Goal: Task Accomplishment & Management: Use online tool/utility

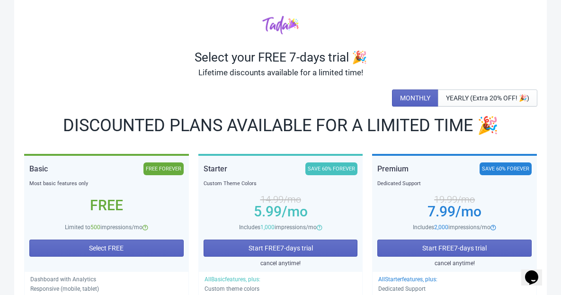
scroll to position [28, 0]
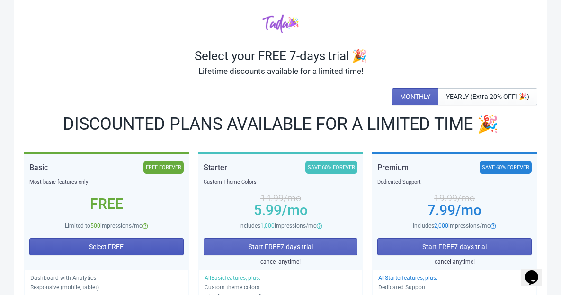
click at [135, 248] on button "Select FREE" at bounding box center [106, 246] width 154 height 17
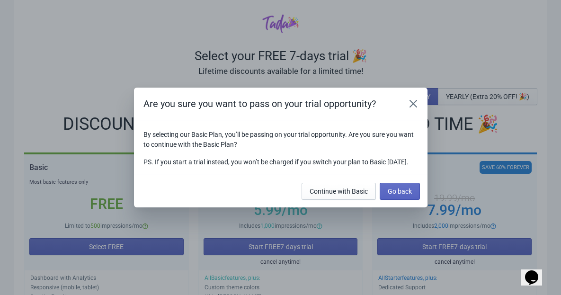
drag, startPoint x: 220, startPoint y: 169, endPoint x: 137, endPoint y: 125, distance: 93.9
click at [137, 125] on section "By selecting our Basic Plan, you’ll be passing on your trial opportunity. Are y…" at bounding box center [280, 147] width 293 height 54
copy div "By selecting our Basic Plan, you’ll be passing on your trial opportunity. Are y…"
click at [396, 172] on section "By selecting our Basic Plan, you’ll be passing on your trial opportunity. Are y…" at bounding box center [280, 147] width 293 height 54
click at [332, 193] on span "Continue with Basic" at bounding box center [338, 191] width 58 height 8
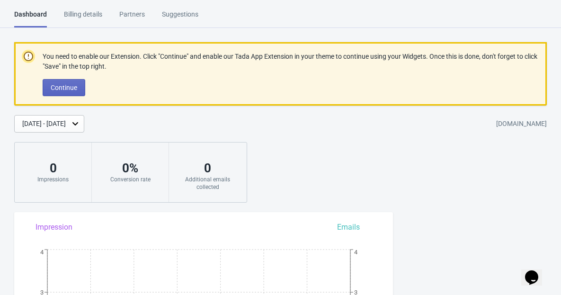
drag, startPoint x: 178, startPoint y: 74, endPoint x: 18, endPoint y: 46, distance: 162.3
click at [18, 46] on div "You need to enable our Extension. Click "Continue" and enable our Tada App Exte…" at bounding box center [280, 73] width 532 height 63
click at [131, 56] on p "You need to enable our Extension. Click "Continue" and enable our Tada App Exte…" at bounding box center [291, 62] width 496 height 20
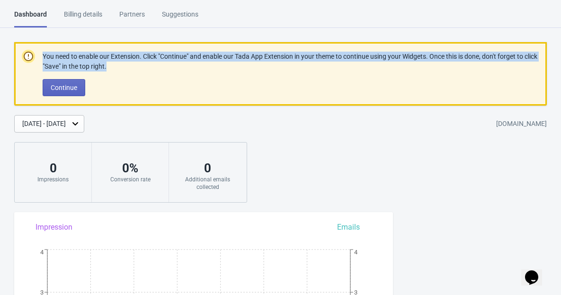
drag, startPoint x: 111, startPoint y: 62, endPoint x: 42, endPoint y: 54, distance: 69.1
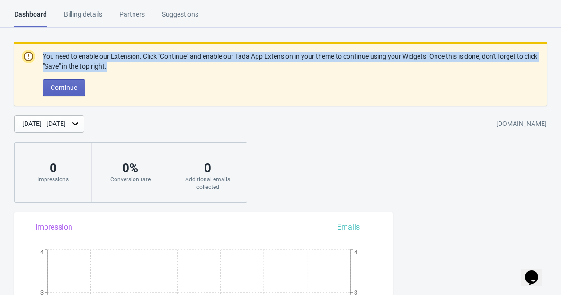
click at [43, 54] on p "You need to enable our Extension. Click "Continue" and enable our Tada App Exte…" at bounding box center [291, 62] width 496 height 20
copy p "You need to enable our Extension. Click "Continue" and enable our Tada App Exte…"
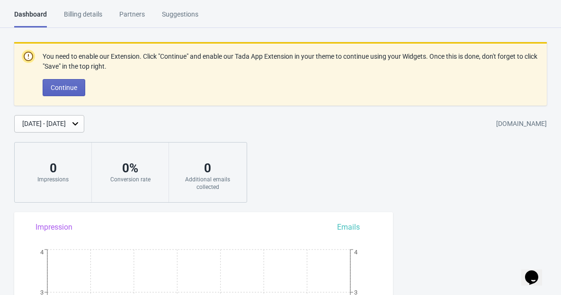
click at [219, 130] on div "Sep 19, 2025 - Sep 26, 2025 1f20f8-0c.myshopify.com" at bounding box center [287, 124] width 546 height 18
click at [70, 89] on span "Continue" at bounding box center [64, 88] width 26 height 8
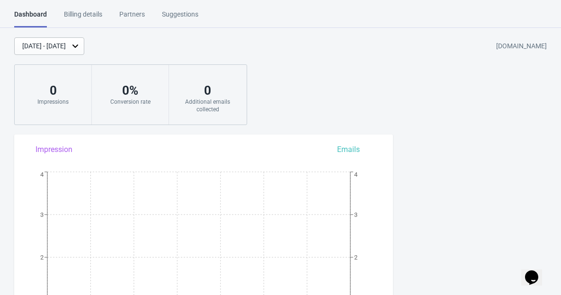
click at [81, 12] on div "Billing details" at bounding box center [83, 17] width 38 height 17
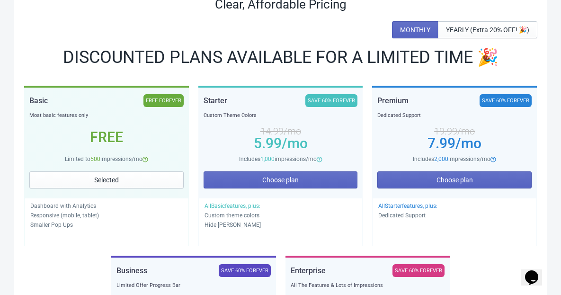
scroll to position [131, 0]
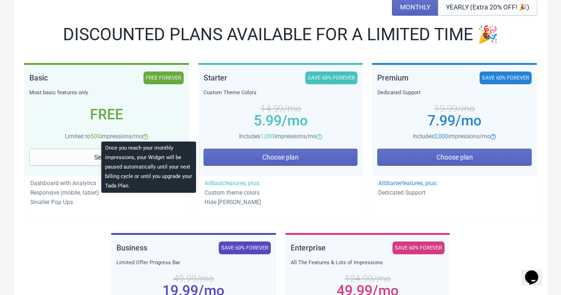
click at [148, 136] on icon at bounding box center [145, 137] width 6 height 6
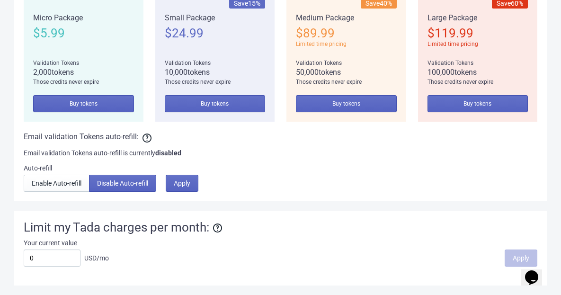
scroll to position [829, 0]
click at [61, 260] on input "0" at bounding box center [52, 257] width 57 height 17
click at [120, 241] on div "Your current value" at bounding box center [280, 242] width 513 height 9
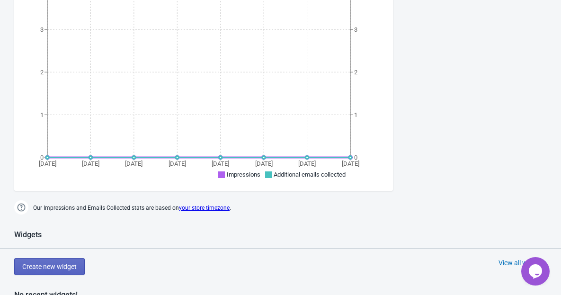
scroll to position [381, 0]
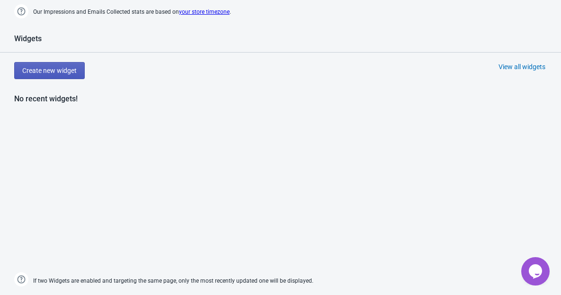
click at [80, 71] on button "Create new widget" at bounding box center [49, 70] width 70 height 17
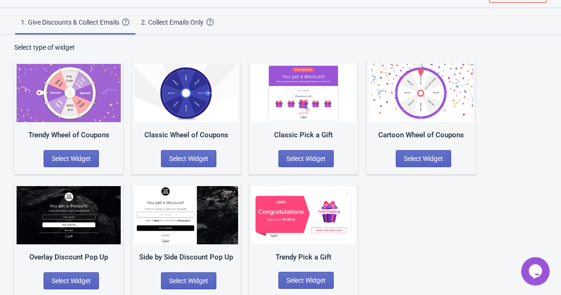
scroll to position [29, 0]
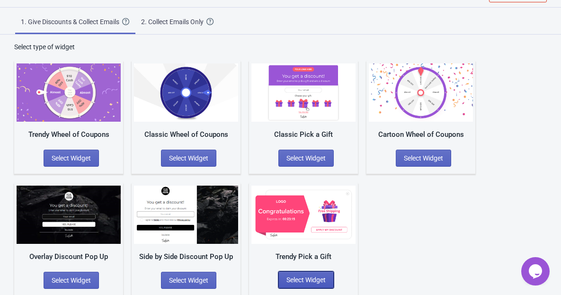
click at [313, 278] on span "Select Widget" at bounding box center [305, 280] width 39 height 8
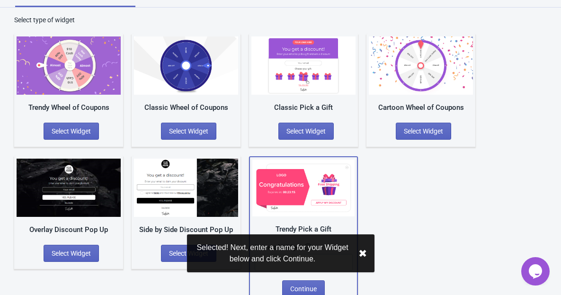
scroll to position [66, 0]
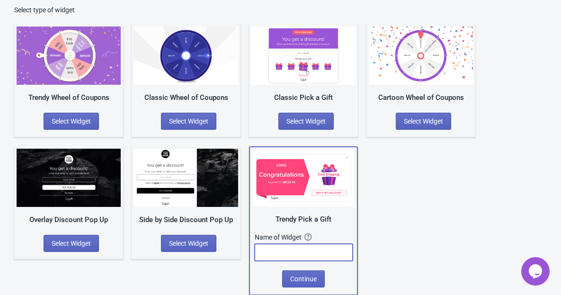
click at [310, 248] on input "text" at bounding box center [303, 252] width 98 height 17
type input "15%off"
click at [303, 276] on span "Continue" at bounding box center [303, 279] width 26 height 8
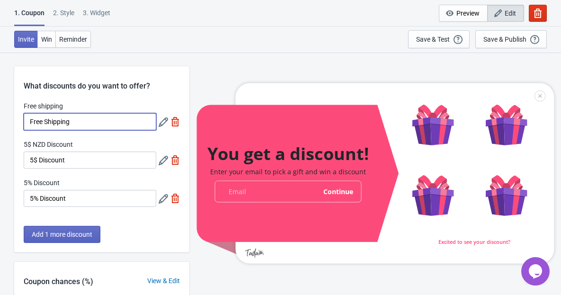
click at [83, 119] on input "Free Shipping" at bounding box center [90, 121] width 132 height 17
drag, startPoint x: 89, startPoint y: 123, endPoint x: -1, endPoint y: 123, distance: 89.9
click at [0, 123] on html "1. Coupon 2 . Style 3. Widget 1. Coupon 2 . Style 3. Widget Cancel Widget Previ…" at bounding box center [280, 147] width 561 height 295
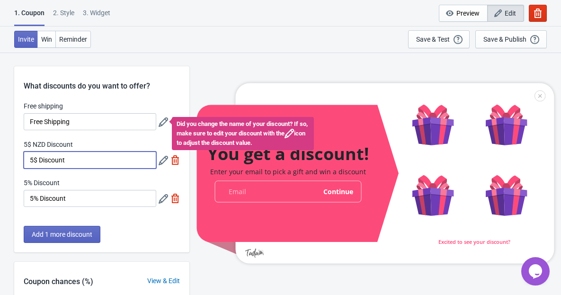
click at [70, 157] on input "5$ Discount" at bounding box center [90, 159] width 132 height 17
click at [163, 161] on icon at bounding box center [162, 160] width 9 height 9
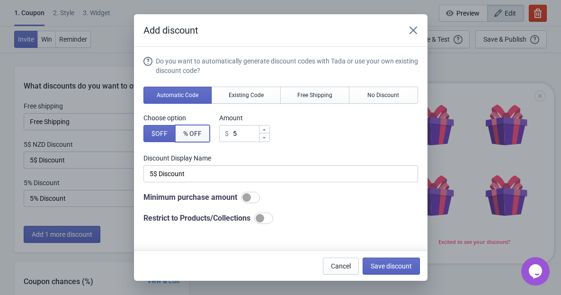
click at [186, 133] on span "% OFF" at bounding box center [192, 134] width 18 height 8
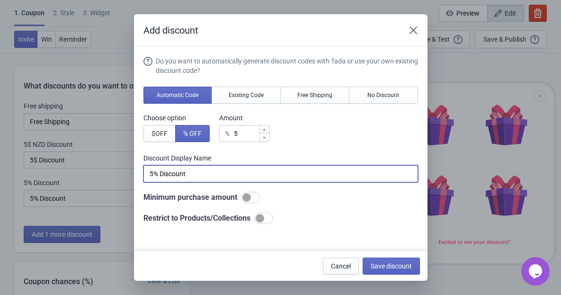
drag, startPoint x: 152, startPoint y: 172, endPoint x: 137, endPoint y: 170, distance: 15.3
click at [137, 170] on section "Do you want to automatically generate discount codes with Tada or use your own …" at bounding box center [280, 193] width 293 height 293
type input "15% Discount"
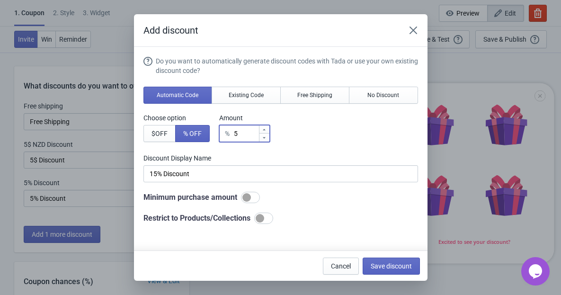
click at [267, 130] on icon at bounding box center [264, 130] width 6 height 6
type input "6"
type input "6% Discount"
click at [267, 130] on icon at bounding box center [264, 130] width 6 height 6
type input "7"
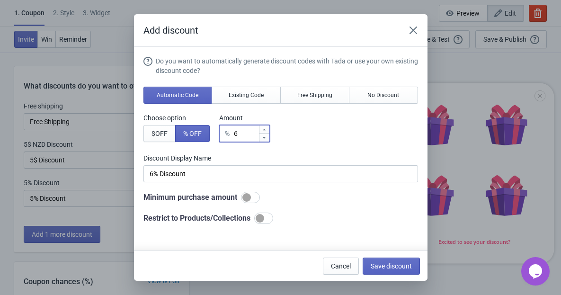
type input "7% Discount"
click at [267, 130] on icon at bounding box center [264, 130] width 6 height 6
type input "8"
type input "8% Discount"
click at [267, 130] on icon at bounding box center [264, 130] width 6 height 6
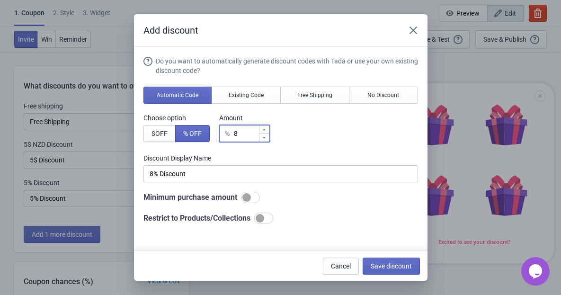
type input "9"
type input "9% Discount"
click at [267, 130] on icon at bounding box center [264, 130] width 6 height 6
type input "10"
type input "10% Discount"
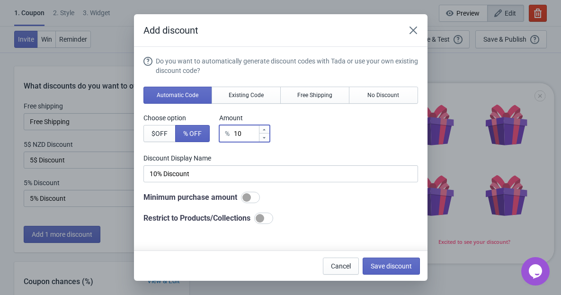
click at [267, 130] on icon at bounding box center [264, 130] width 6 height 6
type input "11"
type input "11% Discount"
click at [267, 130] on icon at bounding box center [264, 130] width 6 height 6
type input "12"
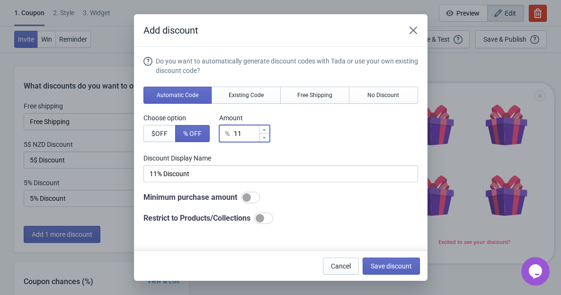
type input "12% Discount"
click at [267, 130] on icon at bounding box center [264, 130] width 6 height 6
type input "13"
type input "13% Discount"
click at [267, 130] on icon at bounding box center [264, 130] width 6 height 6
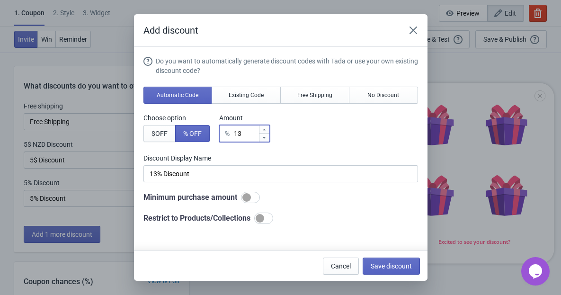
type input "14"
type input "14% Discount"
click at [267, 130] on icon at bounding box center [264, 130] width 6 height 6
type input "15"
type input "15% Discount"
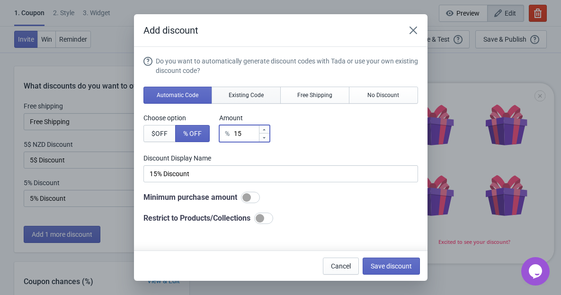
click at [252, 99] on button "Existing Code" at bounding box center [245, 95] width 69 height 17
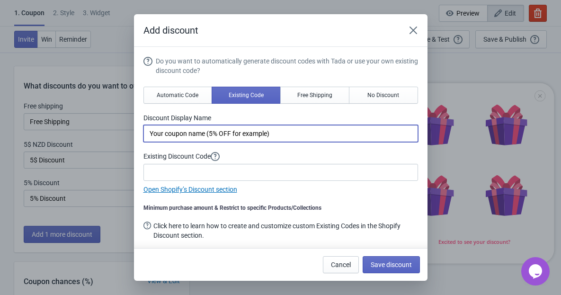
click at [233, 127] on input "Your coupon name (5% OFF for example)" at bounding box center [280, 133] width 274 height 17
click at [226, 136] on input "Your coupon name (5% OFF for example)" at bounding box center [280, 133] width 274 height 17
click at [210, 133] on input "Your coupon name (5% OFF for example)" at bounding box center [280, 133] width 274 height 17
drag, startPoint x: 237, startPoint y: 133, endPoint x: 323, endPoint y: 135, distance: 86.6
click at [323, 135] on input "Your coupon name (15% OFF for example)" at bounding box center [280, 133] width 274 height 17
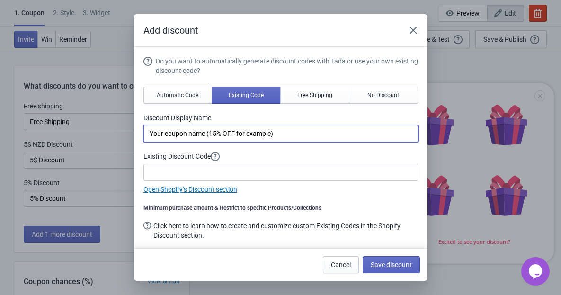
drag, startPoint x: 323, startPoint y: 135, endPoint x: 134, endPoint y: 135, distance: 189.2
click at [134, 135] on section "Do you want to automatically generate discount codes with Tada or use your own …" at bounding box center [280, 147] width 293 height 201
type input "15%OFF"
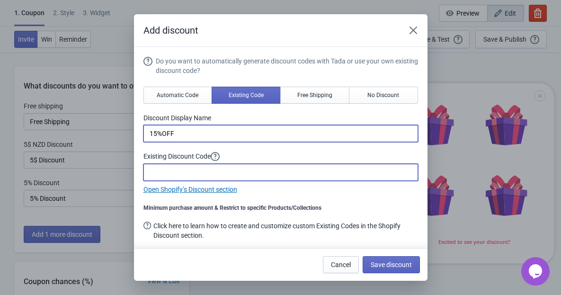
click at [266, 174] on input at bounding box center [280, 172] width 274 height 17
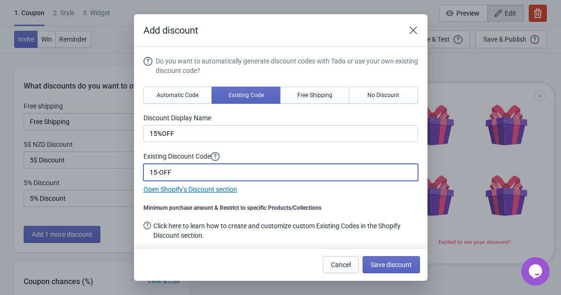
click at [157, 171] on input "15-OFF" at bounding box center [280, 172] width 274 height 17
type input "15%OFF"
drag, startPoint x: 195, startPoint y: 170, endPoint x: 132, endPoint y: 166, distance: 62.6
click at [132, 166] on div "Add discount Do you want to automatically generate discount codes with Tada or …" at bounding box center [280, 147] width 561 height 266
click at [217, 206] on div "Minimum purchase amount & Restrict to specific Products/Collections" at bounding box center [280, 208] width 274 height 8
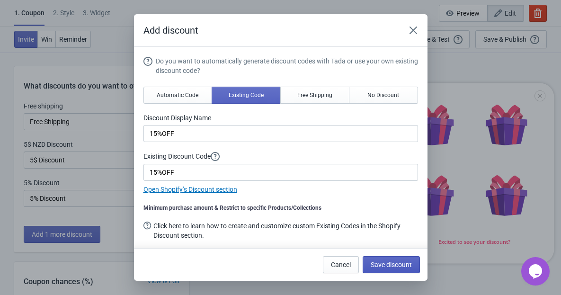
click at [383, 267] on span "Save discount" at bounding box center [390, 265] width 41 height 8
type input "15%OFF"
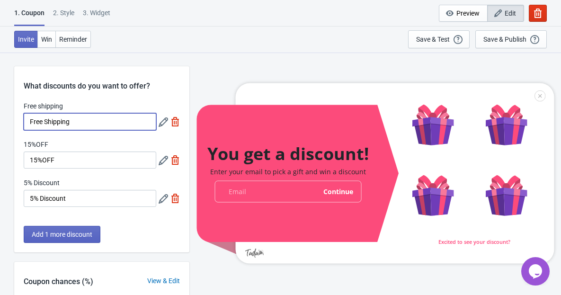
click at [79, 119] on input "Free Shipping" at bounding box center [90, 121] width 132 height 17
drag, startPoint x: 78, startPoint y: 121, endPoint x: 16, endPoint y: 118, distance: 62.5
click at [16, 118] on div "Free shipping Free Shipping 15%OFF 15%OFF 5% Discount 5% Discount" at bounding box center [101, 158] width 175 height 115
type input "15% Discount"
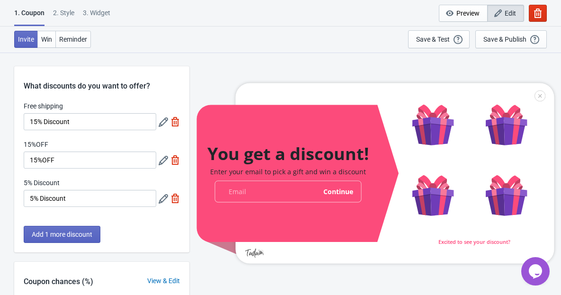
click at [90, 104] on div "Free shipping" at bounding box center [90, 107] width 132 height 12
click at [175, 198] on img at bounding box center [174, 197] width 9 height 9
type input "50"
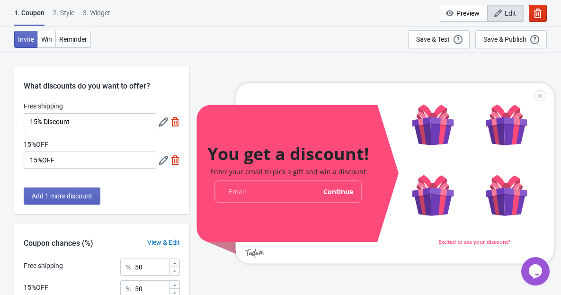
click at [174, 121] on img at bounding box center [174, 121] width 9 height 9
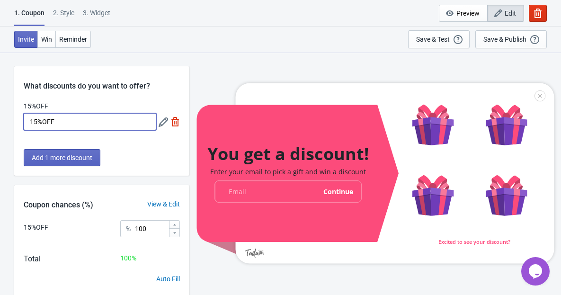
click at [107, 127] on input "15%OFF" at bounding box center [90, 121] width 132 height 17
click at [139, 160] on div "Add 1 more discount" at bounding box center [101, 162] width 175 height 26
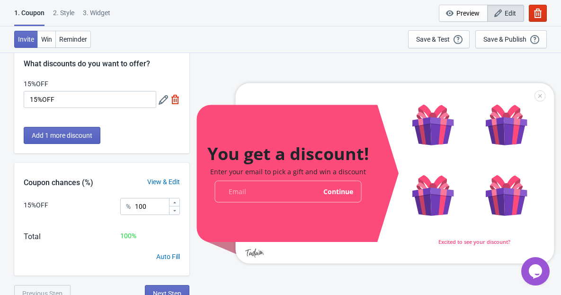
scroll to position [22, 0]
click at [174, 208] on icon at bounding box center [175, 211] width 6 height 6
click at [175, 197] on div "Coupon chances (%) View & Edit" at bounding box center [101, 180] width 175 height 35
click at [175, 202] on icon at bounding box center [175, 203] width 6 height 6
type input "100"
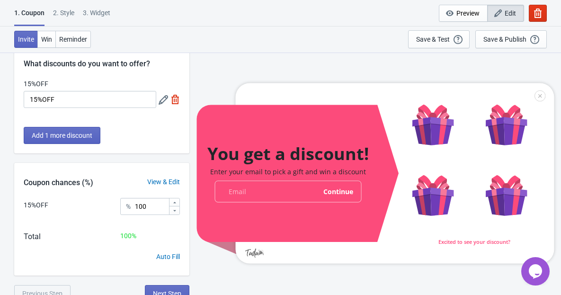
click at [130, 205] on div "%" at bounding box center [128, 206] width 5 height 11
drag, startPoint x: 145, startPoint y: 206, endPoint x: 118, endPoint y: 202, distance: 26.8
click at [118, 202] on div "15%OFF % 100" at bounding box center [102, 210] width 156 height 24
click at [84, 183] on div "Coupon chances (%)" at bounding box center [58, 182] width 88 height 11
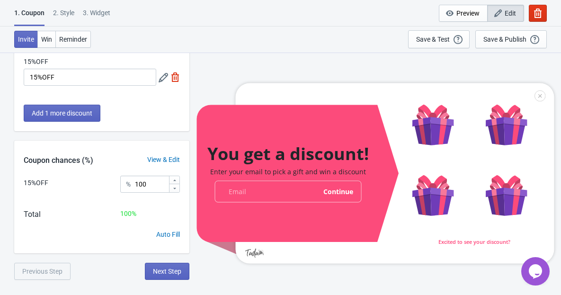
scroll to position [52, 0]
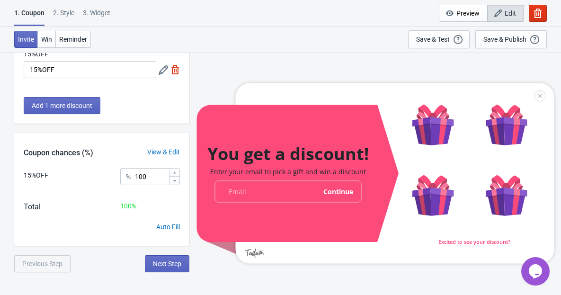
click at [165, 152] on div "View & Edit" at bounding box center [164, 152] width 52 height 10
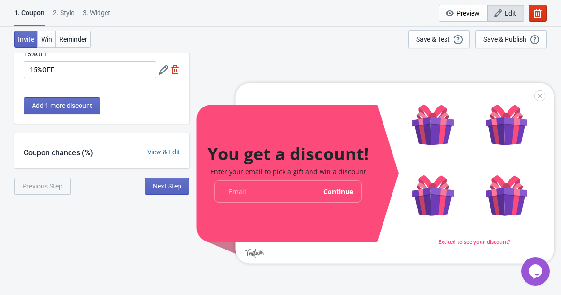
click at [165, 152] on div "View & Edit" at bounding box center [164, 152] width 52 height 10
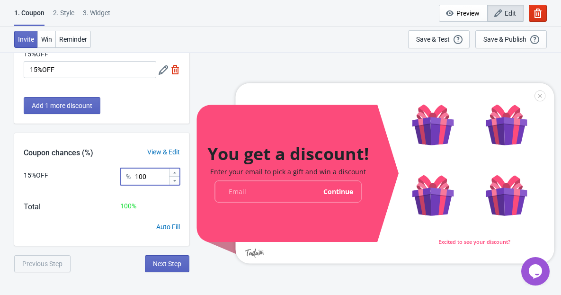
drag, startPoint x: 150, startPoint y: 177, endPoint x: 106, endPoint y: 174, distance: 44.6
click at [106, 174] on div "15%OFF % 100" at bounding box center [102, 180] width 156 height 24
type input "14"
drag, startPoint x: 142, startPoint y: 175, endPoint x: 127, endPoint y: 175, distance: 15.1
click at [127, 175] on div "% 14" at bounding box center [150, 176] width 60 height 17
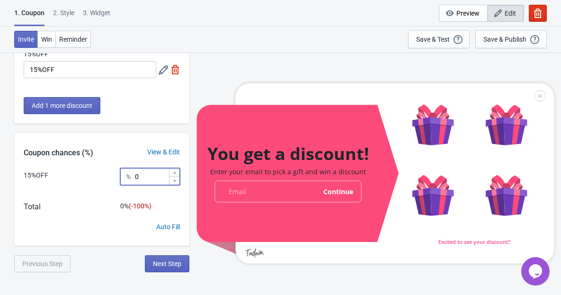
click at [178, 229] on div "Auto Fill" at bounding box center [168, 227] width 24 height 10
type input "100"
click at [120, 205] on span "100 %" at bounding box center [128, 206] width 16 height 8
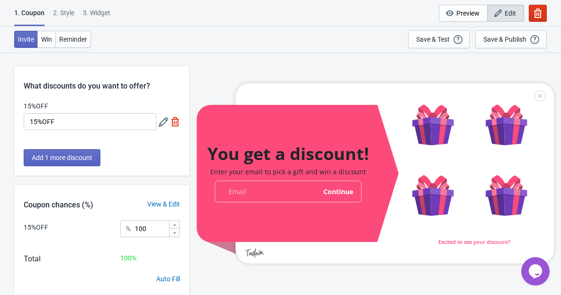
scroll to position [0, 0]
click at [65, 16] on div "2 . Style" at bounding box center [63, 16] width 21 height 17
click at [64, 13] on div "2 . Style" at bounding box center [63, 16] width 21 height 17
click at [52, 41] on span "Win" at bounding box center [46, 39] width 11 height 8
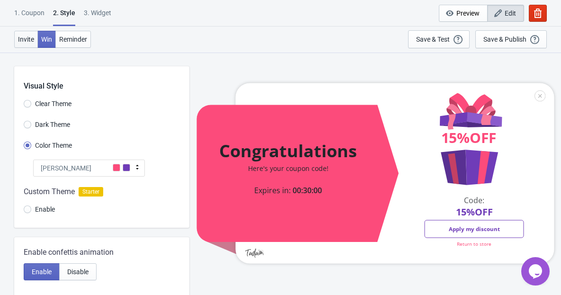
click at [26, 38] on span "Invite" at bounding box center [26, 39] width 16 height 8
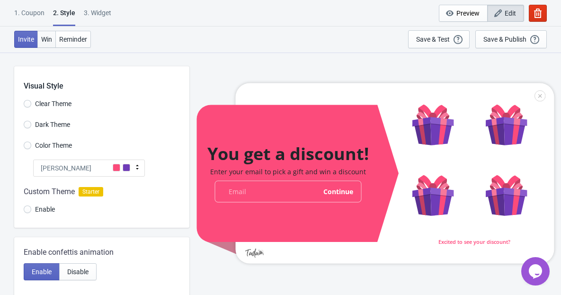
click at [44, 39] on span "Win" at bounding box center [46, 39] width 11 height 8
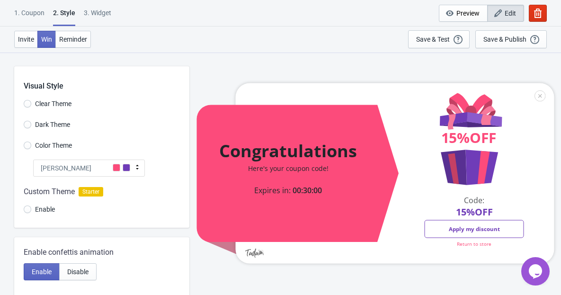
click at [88, 168] on div "Tada" at bounding box center [89, 167] width 112 height 17
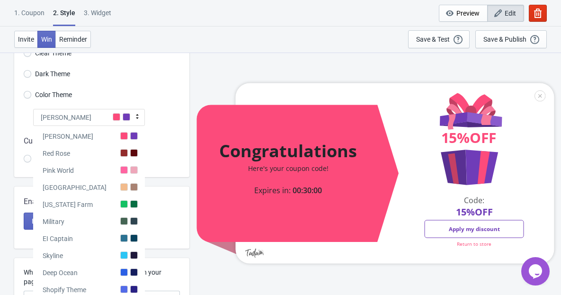
scroll to position [83, 0]
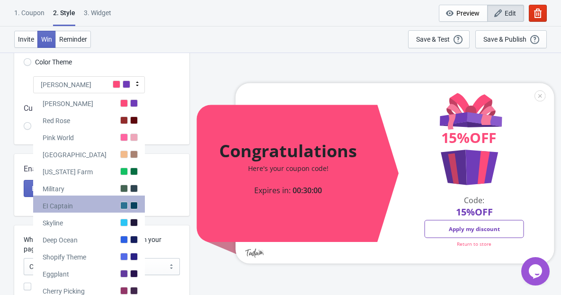
click at [115, 209] on div "EI Captain" at bounding box center [89, 203] width 112 height 17
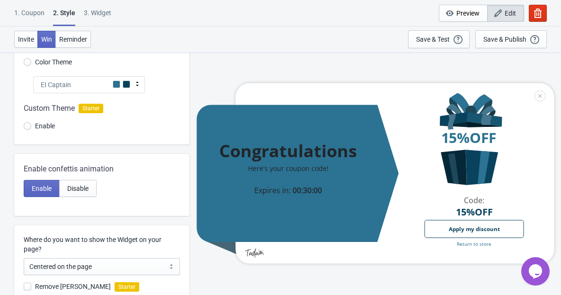
click at [137, 86] on icon at bounding box center [137, 83] width 3 height 5
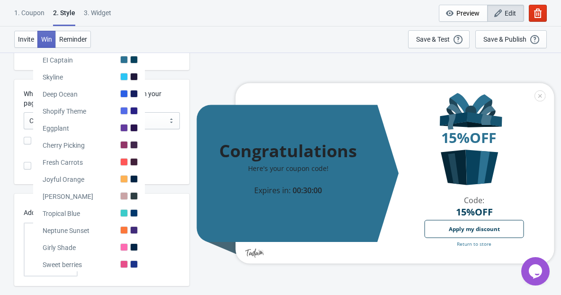
scroll to position [246, 0]
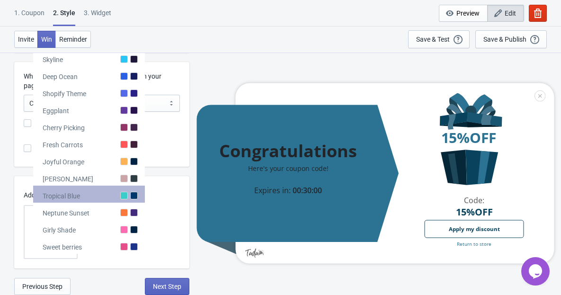
click at [124, 191] on div "Tropical Blue" at bounding box center [89, 193] width 112 height 17
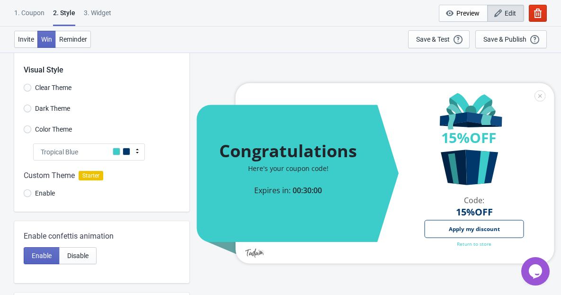
scroll to position [12, 0]
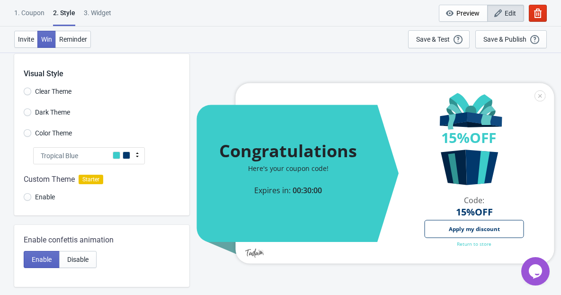
click at [135, 150] on icon at bounding box center [136, 154] width 9 height 9
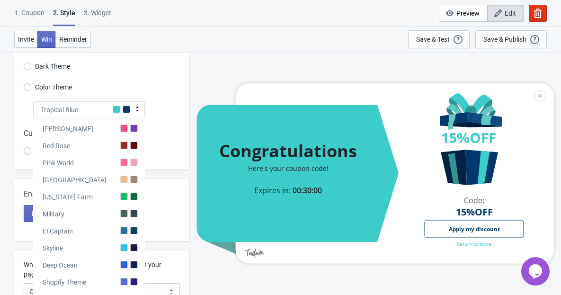
scroll to position [59, 0]
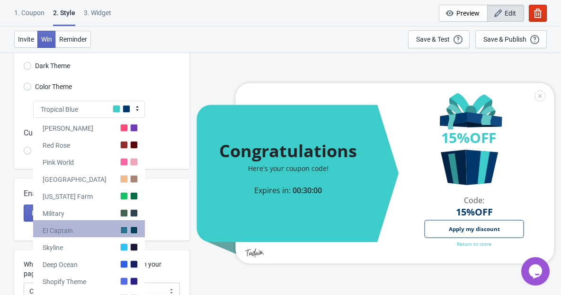
click at [126, 228] on div at bounding box center [124, 230] width 8 height 8
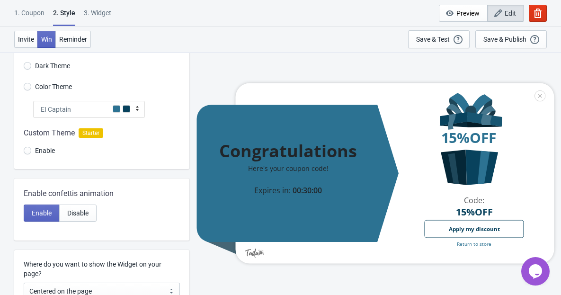
click at [137, 109] on icon at bounding box center [137, 108] width 3 height 5
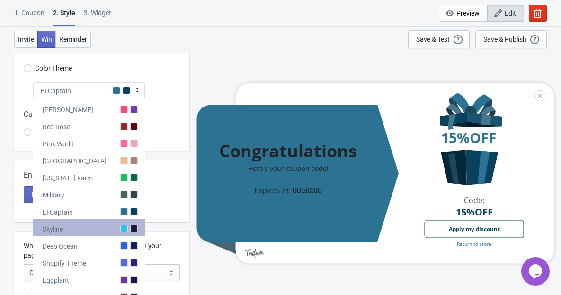
scroll to position [83, 0]
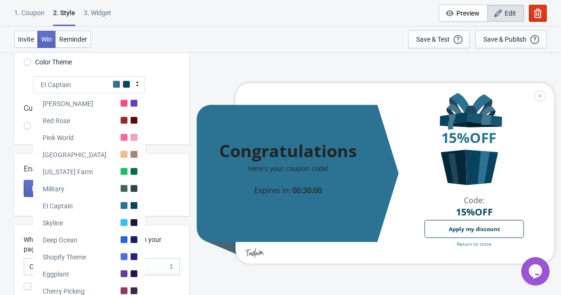
click at [155, 110] on div at bounding box center [101, 118] width 175 height 51
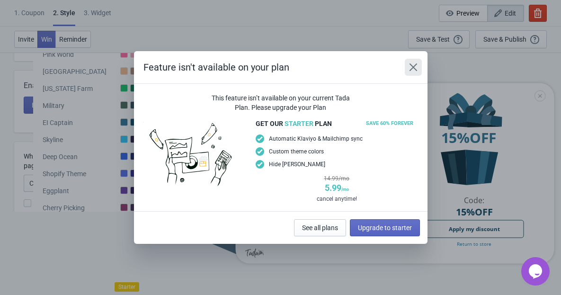
click at [410, 65] on icon "Close" at bounding box center [413, 67] width 8 height 8
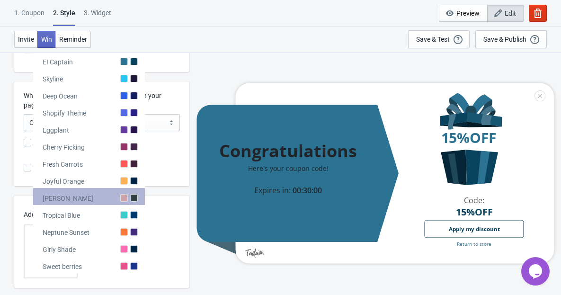
scroll to position [246, 0]
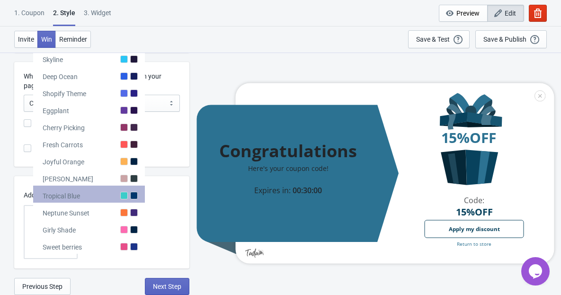
click at [122, 195] on div at bounding box center [124, 196] width 8 height 8
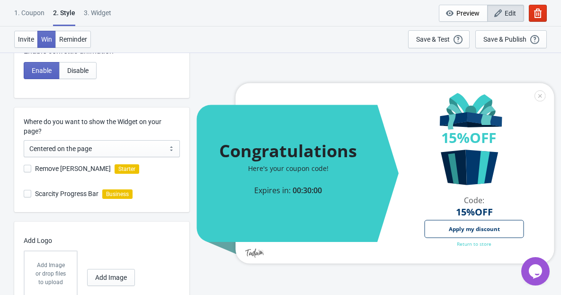
scroll to position [179, 0]
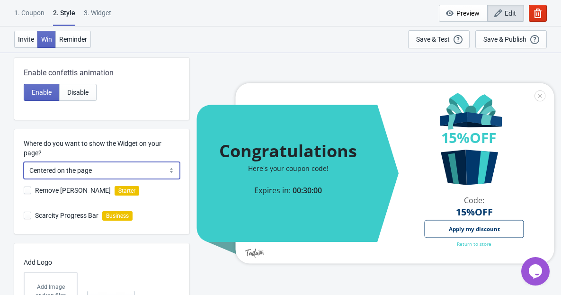
click at [134, 165] on select "Centered on the page Left side of the page" at bounding box center [102, 170] width 156 height 17
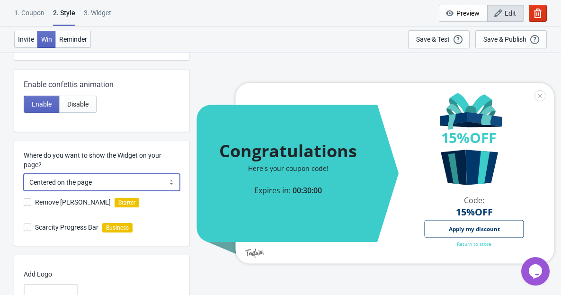
scroll to position [246, 0]
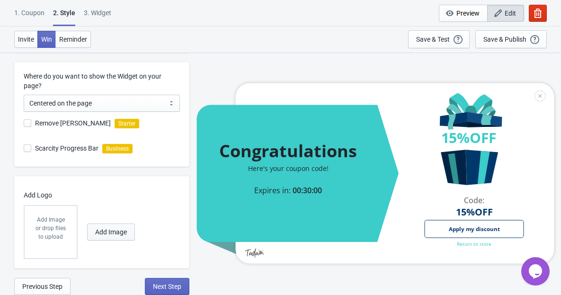
click at [105, 230] on span "Add Image" at bounding box center [111, 232] width 32 height 8
click at [121, 238] on button "Add Image" at bounding box center [111, 231] width 48 height 17
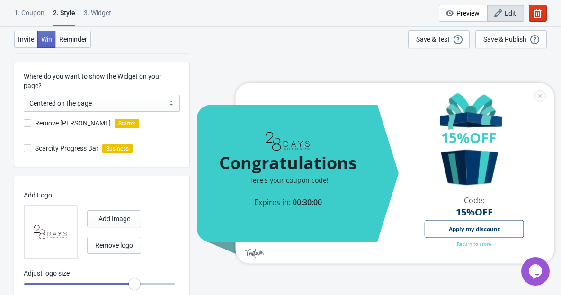
radio input "true"
type input "1.05"
radio input "true"
type input "1.1"
radio input "true"
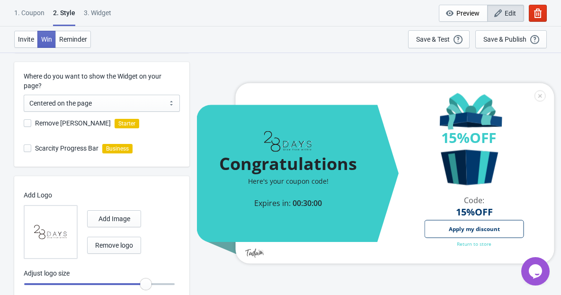
type input "1.15"
radio input "true"
type input "1.2"
radio input "true"
drag, startPoint x: 142, startPoint y: 285, endPoint x: 154, endPoint y: 289, distance: 12.6
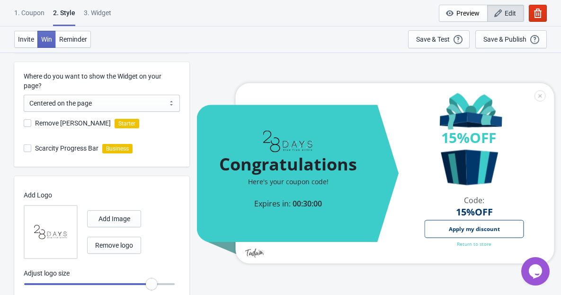
type input "1.15"
click at [154, 289] on input "range" at bounding box center [99, 283] width 151 height 17
click at [129, 243] on span "Remove logo" at bounding box center [114, 245] width 38 height 8
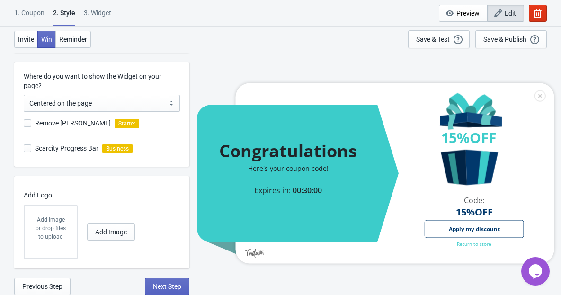
click at [110, 244] on div "Add Image or drop files to upload Add Image" at bounding box center [99, 232] width 151 height 54
click at [110, 226] on button "Add Image" at bounding box center [111, 231] width 48 height 17
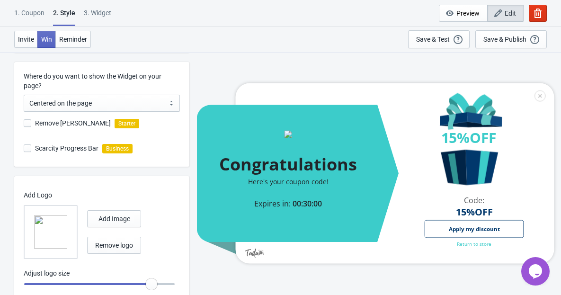
radio input "true"
type input "1.2"
radio input "true"
type input "1.25"
radio input "true"
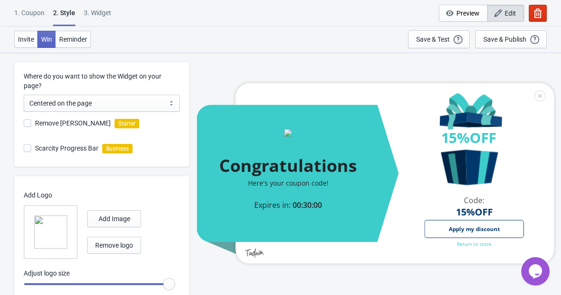
drag, startPoint x: 154, startPoint y: 281, endPoint x: 185, endPoint y: 292, distance: 32.5
type input "1.3"
click at [175, 292] on input "range" at bounding box center [99, 283] width 151 height 17
click at [115, 241] on span "Remove logo" at bounding box center [114, 245] width 38 height 8
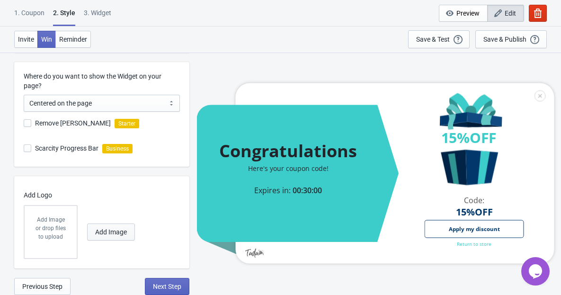
click at [113, 235] on span "Add Image" at bounding box center [111, 232] width 32 height 8
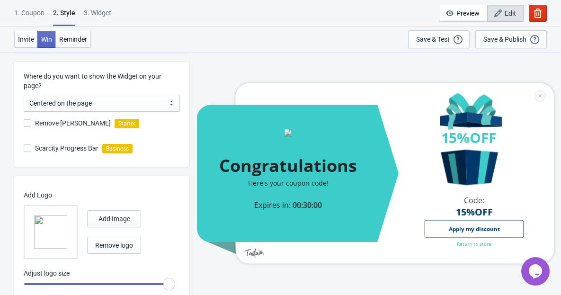
radio input "true"
type input "1.25"
radio input "true"
type input "1.2"
radio input "true"
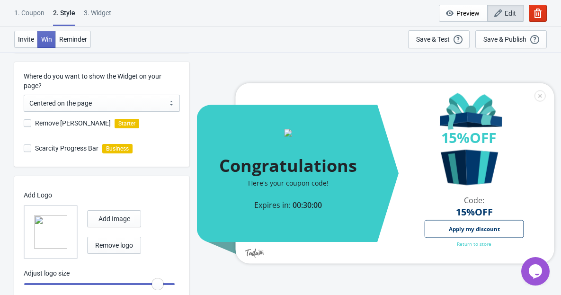
type input "1.15"
radio input "true"
type input "1.1"
radio input "true"
type input "1"
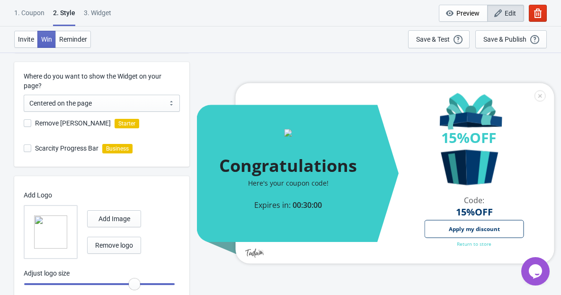
radio input "true"
type input "0.9"
radio input "true"
type input "0.8"
radio input "true"
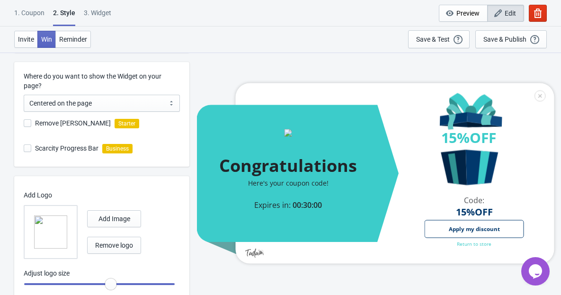
type input "0.75"
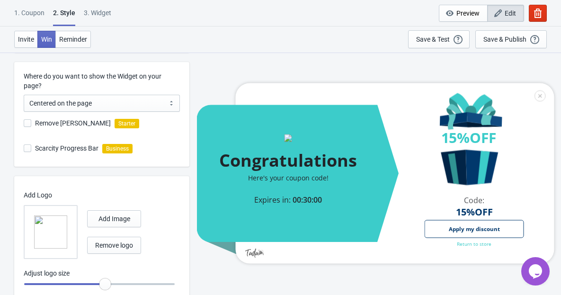
radio input "true"
type input "0.85"
radio input "true"
type input "0.9"
radio input "true"
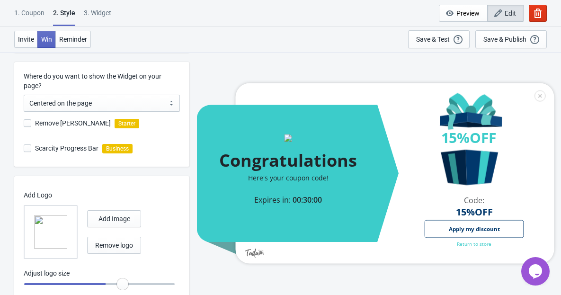
type input "1"
radio input "true"
type input "1.1"
radio input "true"
type input "1.2"
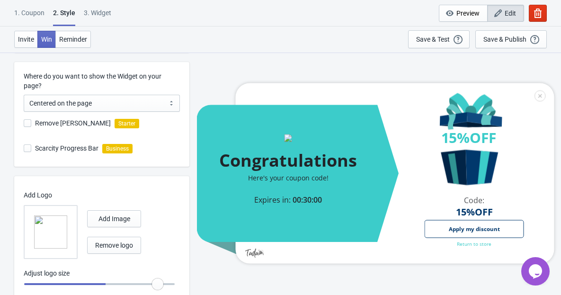
radio input "true"
type input "1.3"
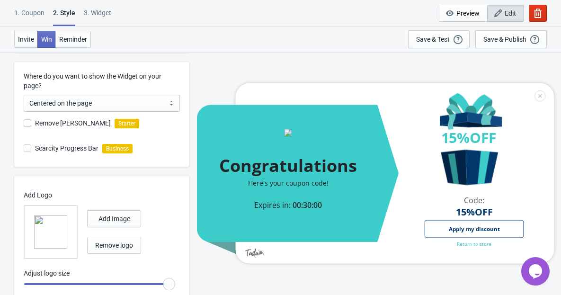
drag, startPoint x: 168, startPoint y: 285, endPoint x: 206, endPoint y: 279, distance: 37.9
click at [175, 279] on input "range" at bounding box center [99, 283] width 151 height 17
click at [110, 249] on button "Remove logo" at bounding box center [114, 245] width 54 height 17
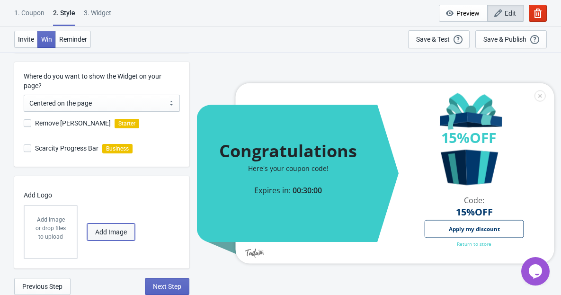
click at [120, 230] on span "Add Image" at bounding box center [111, 232] width 32 height 8
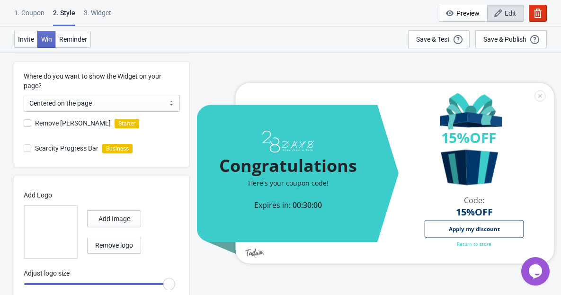
radio input "true"
type input "1.25"
radio input "true"
type input "1.2"
radio input "true"
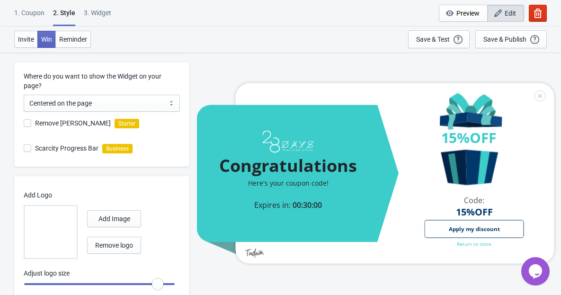
type input "1.1"
radio input "true"
type input "1"
radio input "true"
type input "0.9"
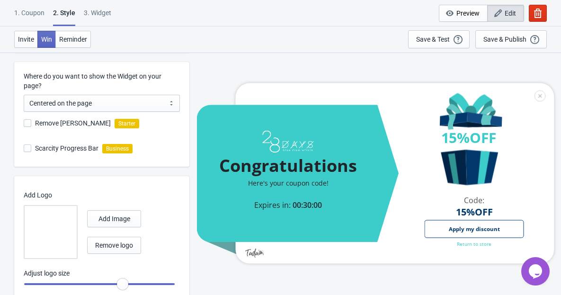
radio input "true"
type input "0.7"
radio input "true"
type input "0.65"
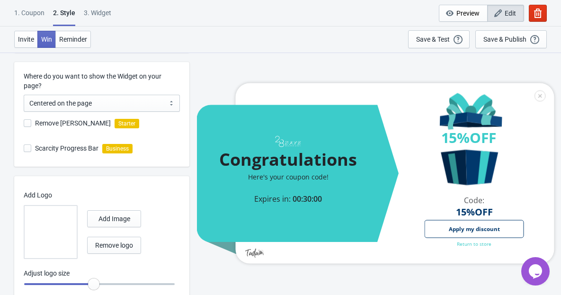
radio input "true"
type input "0.7"
radio input "true"
type input "0.75"
radio input "true"
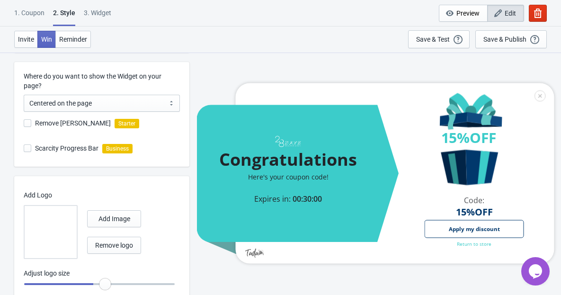
type input "0.8"
radio input "true"
type input "0.85"
radio input "true"
type input "0.95"
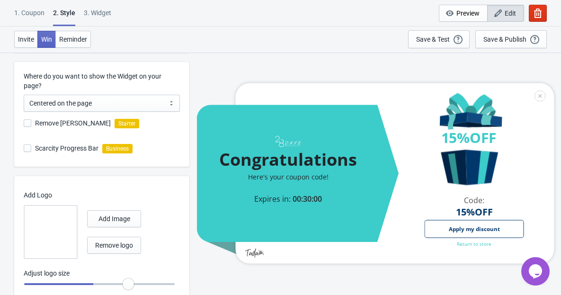
radio input "true"
type input "1.1"
radio input "true"
type input "1.25"
radio input "true"
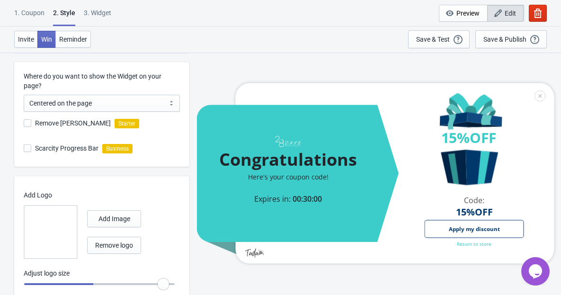
type input "1.3"
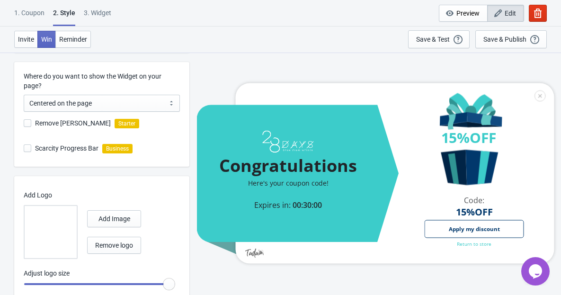
drag, startPoint x: 167, startPoint y: 281, endPoint x: 229, endPoint y: 283, distance: 63.0
click at [175, 283] on input "range" at bounding box center [99, 283] width 151 height 17
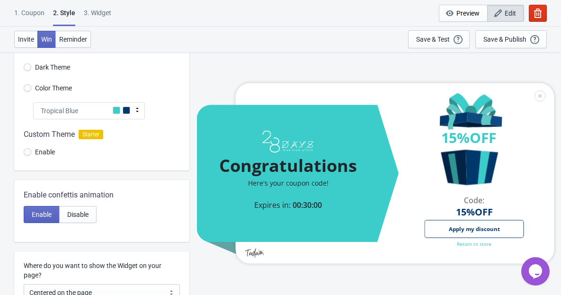
scroll to position [0, 0]
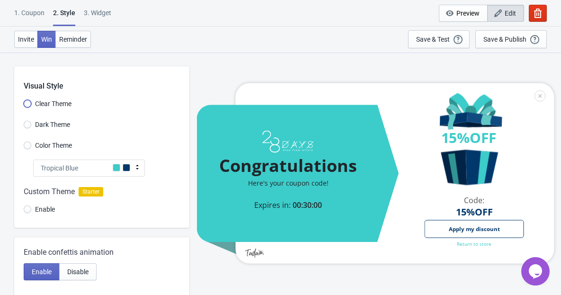
click at [29, 102] on input "Clear Theme" at bounding box center [28, 108] width 8 height 17
radio input "true"
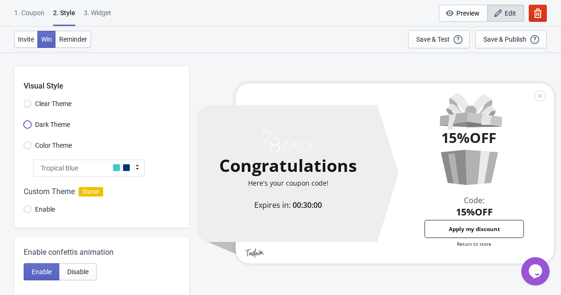
click at [28, 122] on input "Dark Theme" at bounding box center [28, 129] width 8 height 17
radio input "true"
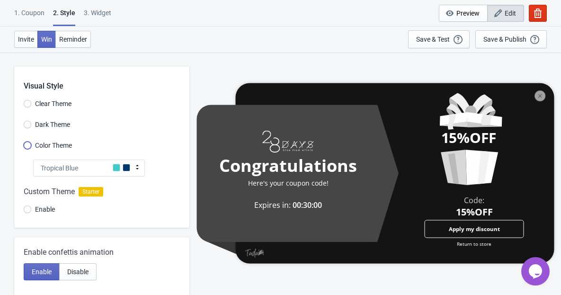
click at [29, 146] on input "Color Theme" at bounding box center [28, 149] width 8 height 17
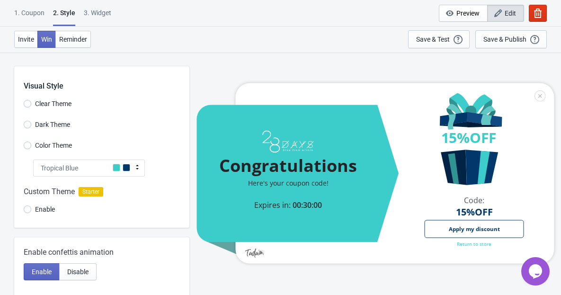
click at [29, 205] on div at bounding box center [101, 201] width 175 height 51
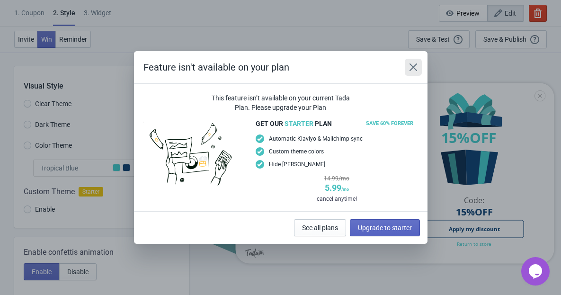
click at [418, 64] on button "Close" at bounding box center [412, 67] width 17 height 17
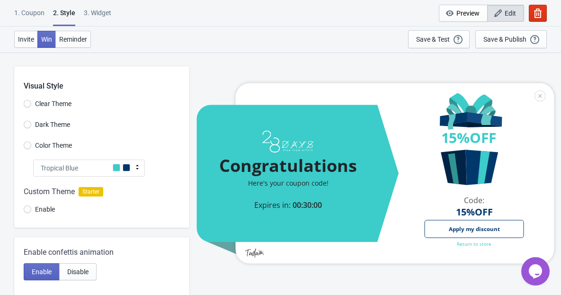
click at [135, 165] on icon at bounding box center [136, 166] width 9 height 9
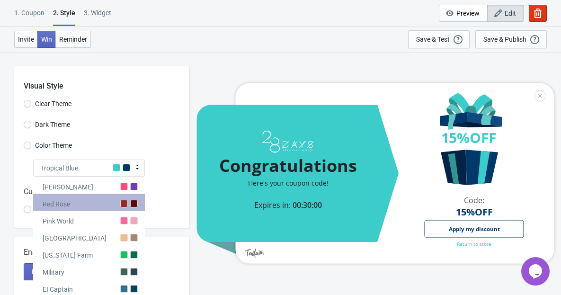
scroll to position [32, 0]
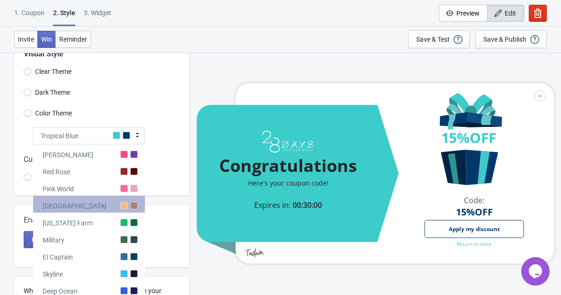
click at [125, 203] on div at bounding box center [124, 206] width 8 height 8
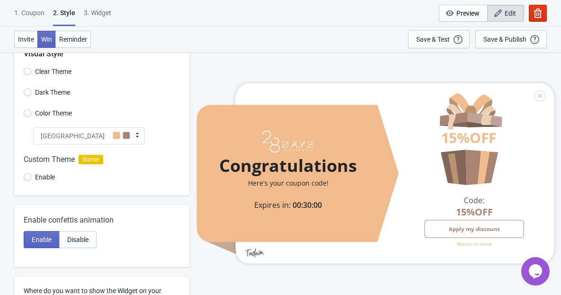
click at [134, 134] on icon at bounding box center [136, 134] width 9 height 9
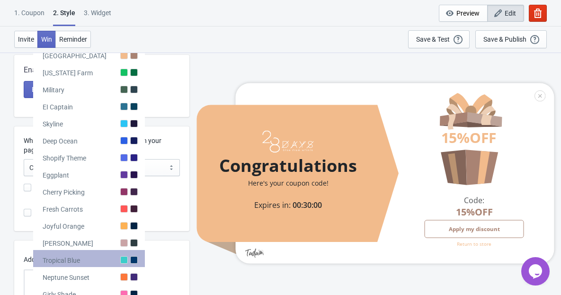
scroll to position [175, 0]
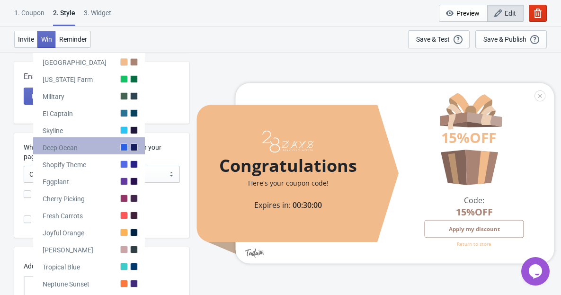
click at [120, 147] on div at bounding box center [124, 147] width 8 height 8
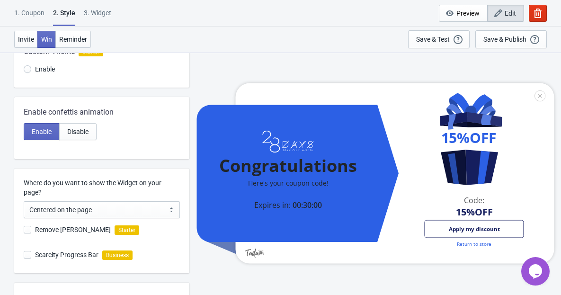
scroll to position [88, 0]
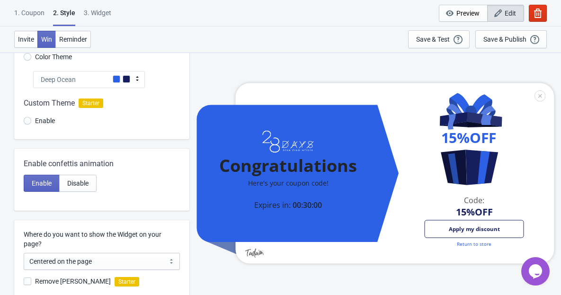
click at [121, 75] on div "Deep Ocean" at bounding box center [89, 79] width 112 height 17
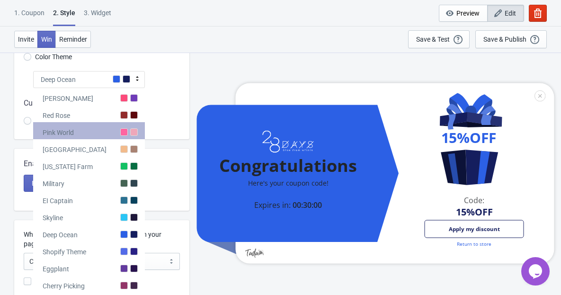
click at [125, 135] on div at bounding box center [124, 132] width 8 height 8
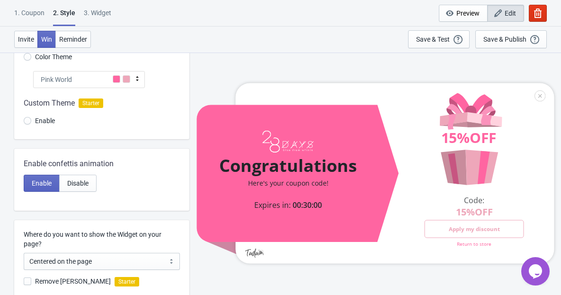
click at [131, 76] on div "Pink World" at bounding box center [89, 79] width 112 height 17
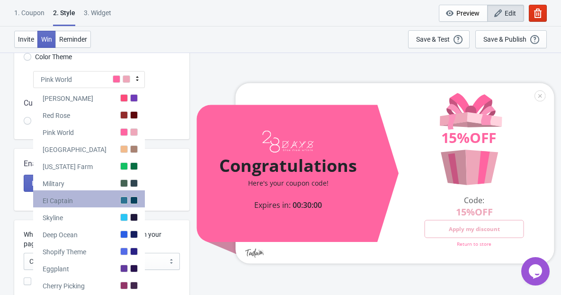
click at [133, 205] on div "EI Captain" at bounding box center [89, 198] width 112 height 17
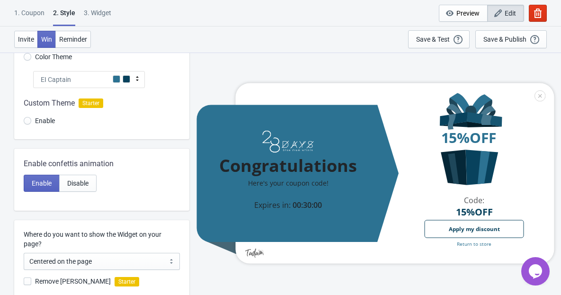
scroll to position [240, 0]
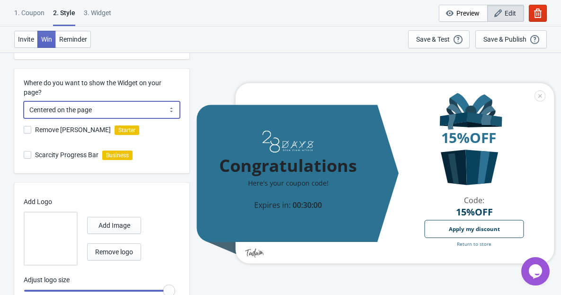
click at [161, 106] on select "Centered on the page Left side of the page" at bounding box center [102, 109] width 156 height 17
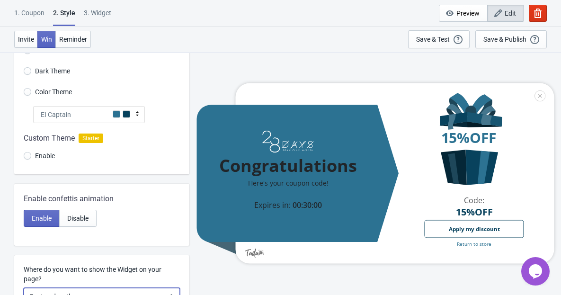
scroll to position [0, 0]
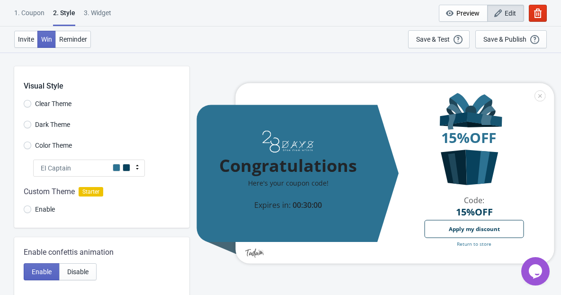
click at [135, 166] on icon at bounding box center [136, 166] width 9 height 9
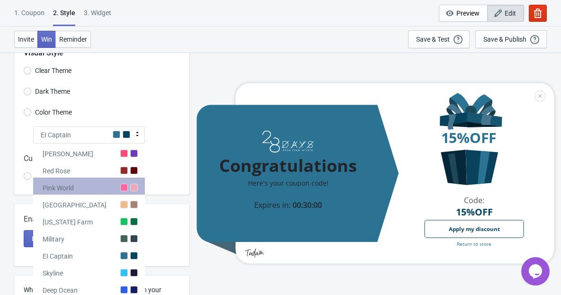
scroll to position [114, 0]
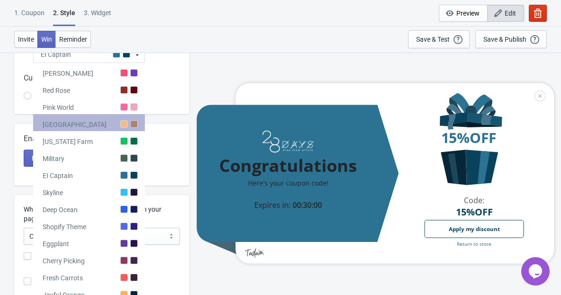
click at [132, 118] on div "Miami Beach" at bounding box center [89, 122] width 112 height 17
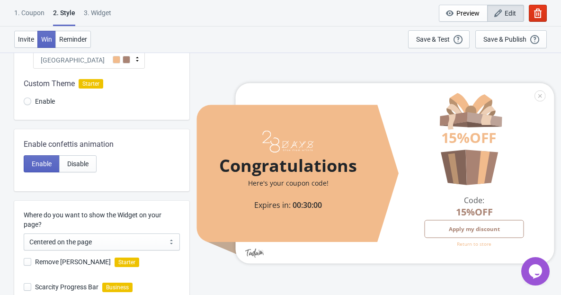
scroll to position [1, 0]
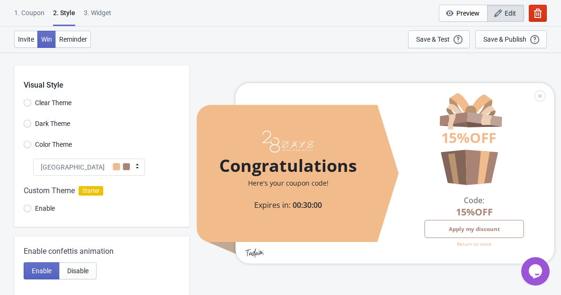
click at [124, 161] on div "Miami Beach" at bounding box center [89, 166] width 112 height 17
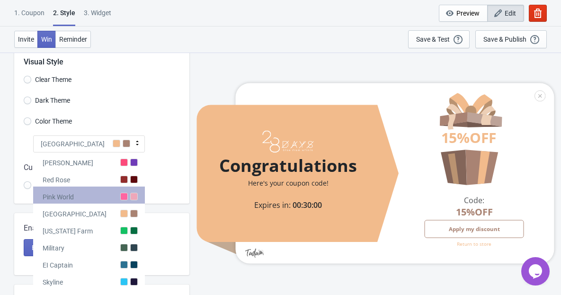
scroll to position [35, 0]
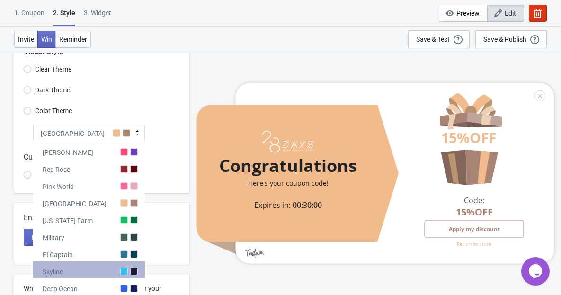
click at [131, 273] on div at bounding box center [134, 271] width 8 height 8
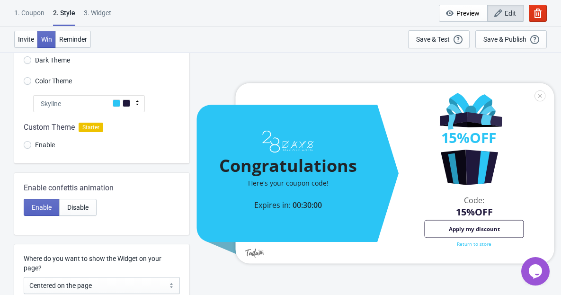
scroll to position [64, 0]
click at [129, 104] on span at bounding box center [127, 103] width 8 height 8
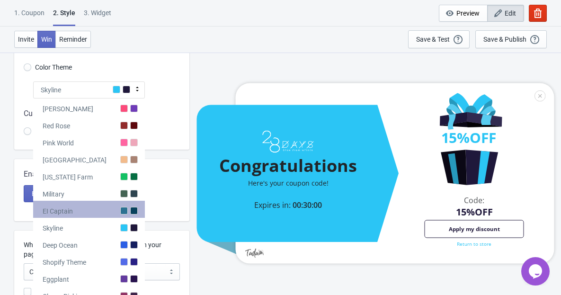
scroll to position [206, 0]
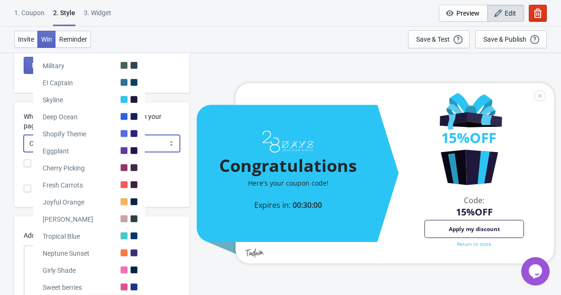
click at [125, 136] on select "Centered on the page Left side of the page" at bounding box center [102, 143] width 156 height 17
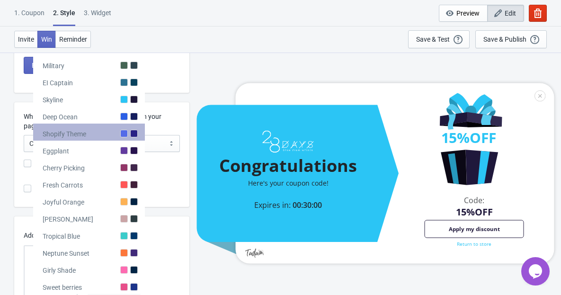
click at [98, 127] on div "Shopify Theme" at bounding box center [89, 131] width 112 height 17
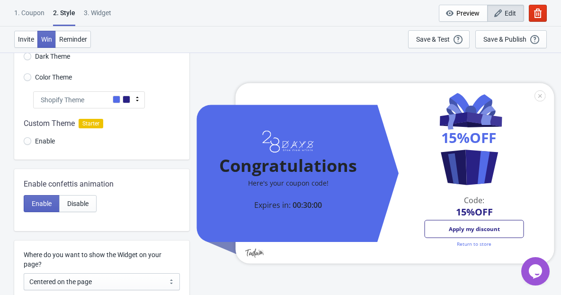
scroll to position [0, 0]
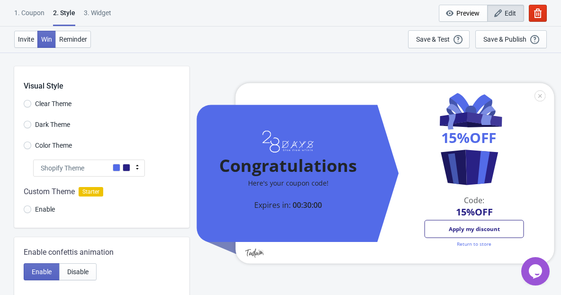
click at [128, 166] on span at bounding box center [127, 168] width 8 height 8
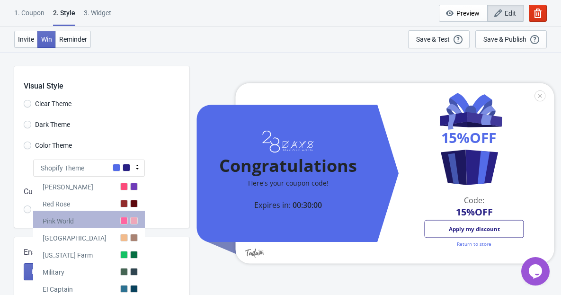
scroll to position [160, 0]
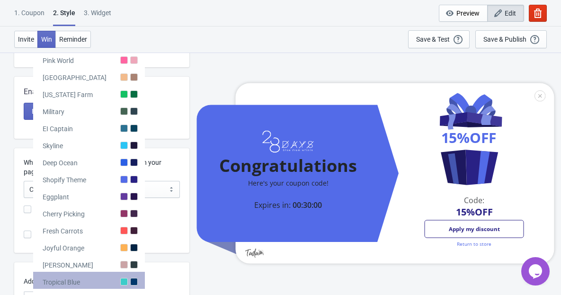
click at [129, 275] on div "Tropical Blue" at bounding box center [89, 280] width 112 height 17
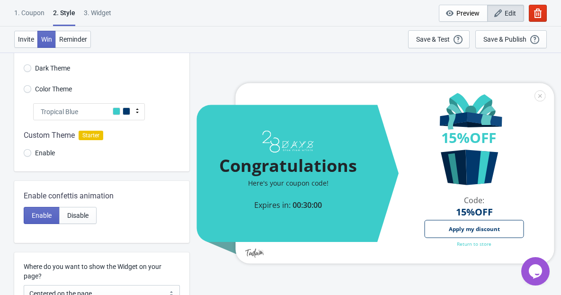
scroll to position [0, 0]
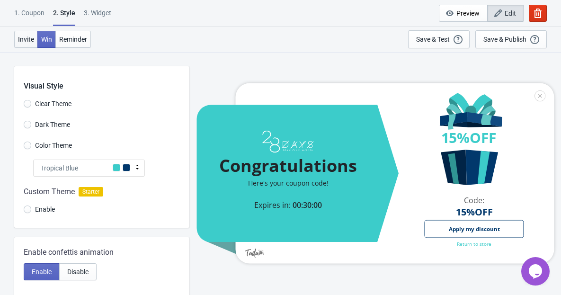
click at [26, 40] on span "Invite" at bounding box center [26, 39] width 16 height 8
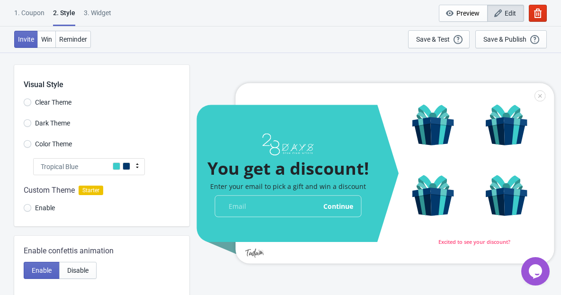
scroll to position [2, 0]
click at [49, 38] on span "Win" at bounding box center [46, 39] width 11 height 8
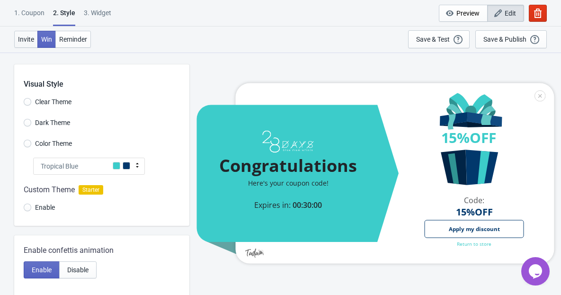
click at [31, 38] on span "Invite" at bounding box center [26, 39] width 16 height 8
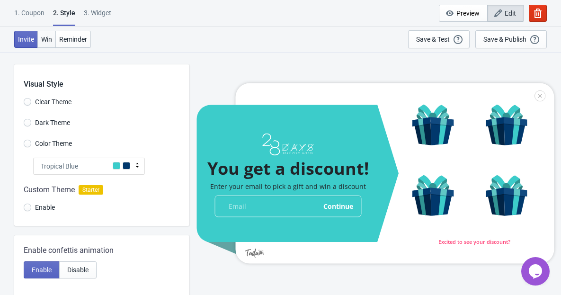
click at [40, 40] on button "Win" at bounding box center [46, 39] width 18 height 17
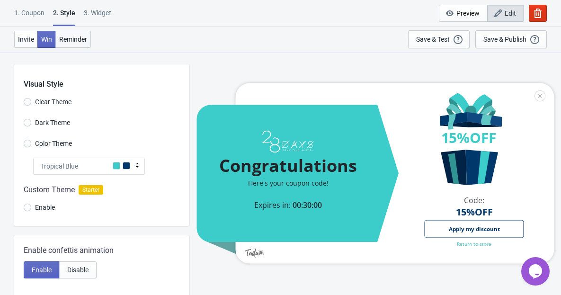
click at [85, 35] on span "Reminder" at bounding box center [73, 39] width 28 height 8
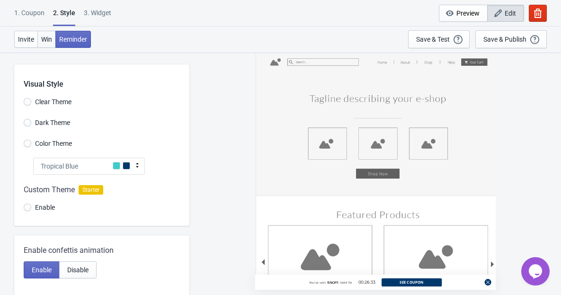
click at [51, 37] on span "Win" at bounding box center [46, 39] width 11 height 8
radio input "true"
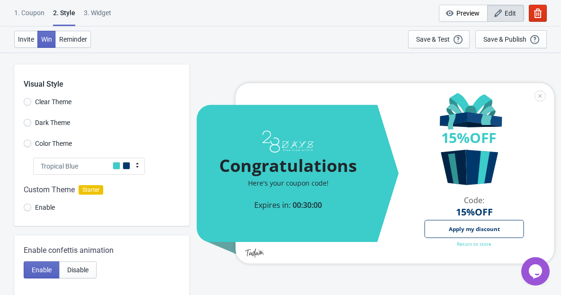
click at [39, 14] on div "1. Coupon" at bounding box center [29, 16] width 30 height 17
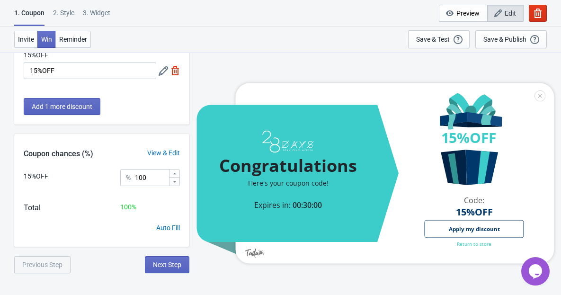
scroll to position [52, 0]
click at [157, 260] on span "Next Step" at bounding box center [167, 264] width 28 height 8
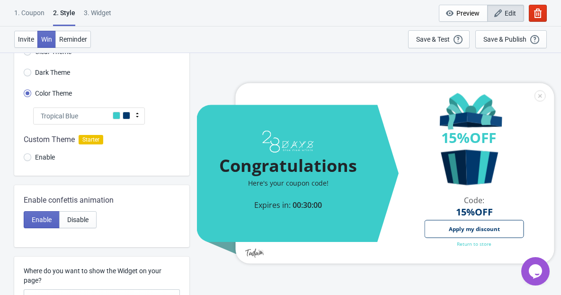
scroll to position [0, 0]
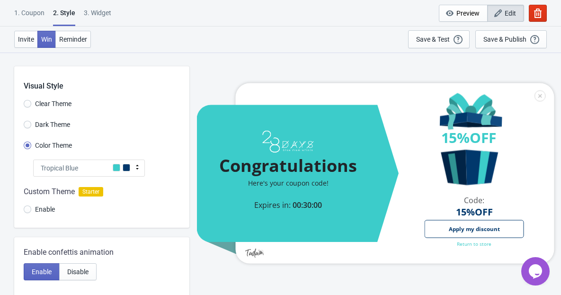
click at [96, 18] on div "3. Widget" at bounding box center [97, 16] width 27 height 17
select select "once"
select select "1"
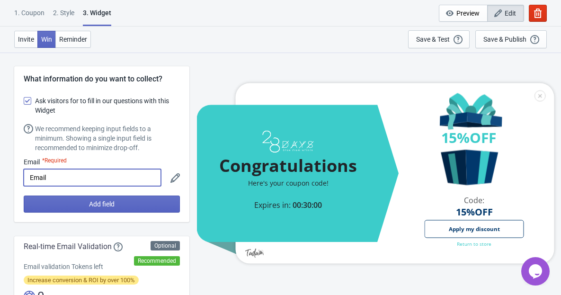
click at [58, 180] on input "Email" at bounding box center [92, 177] width 137 height 17
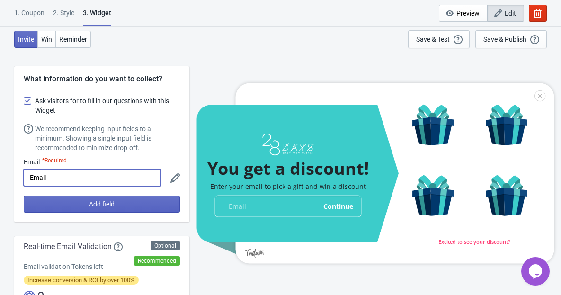
click at [28, 99] on span at bounding box center [28, 101] width 8 height 8
click at [24, 99] on input "Ask visitors for to fill in our questions with this Widget" at bounding box center [24, 105] width 0 height 17
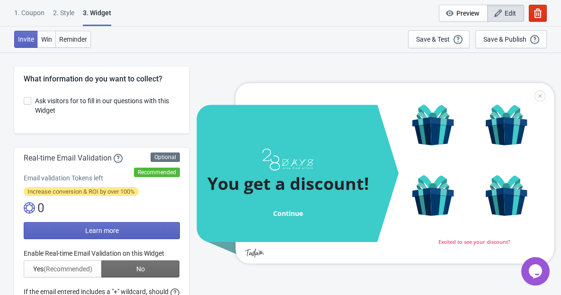
click at [28, 99] on span at bounding box center [28, 101] width 8 height 8
click at [24, 99] on input "Ask visitors for to fill in our questions with this Widget" at bounding box center [24, 105] width 0 height 17
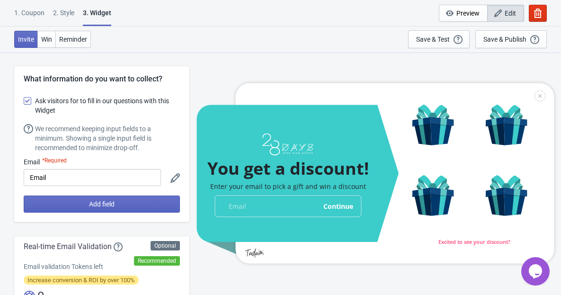
click at [30, 102] on span at bounding box center [28, 101] width 8 height 8
click at [24, 102] on input "Ask visitors for to fill in our questions with this Widget" at bounding box center [24, 105] width 0 height 17
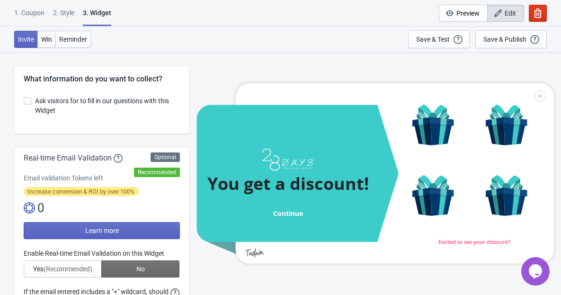
click at [47, 43] on button "Win" at bounding box center [46, 39] width 18 height 17
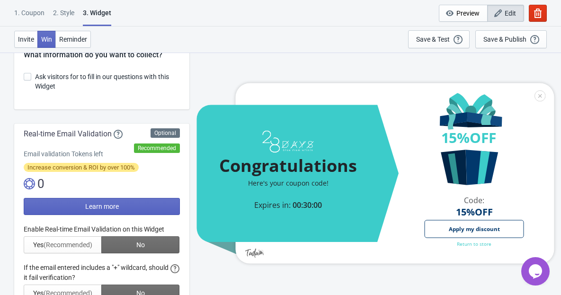
scroll to position [24, 0]
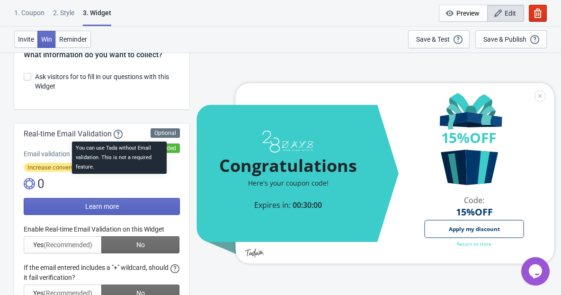
click at [119, 134] on icon at bounding box center [118, 134] width 9 height 9
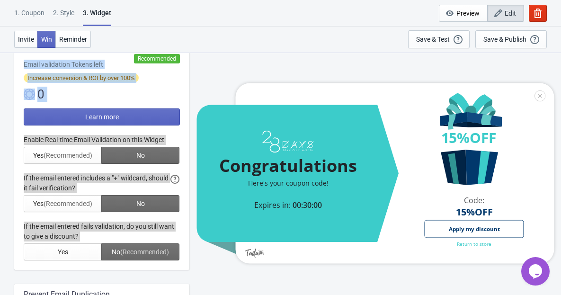
scroll to position [196, 0]
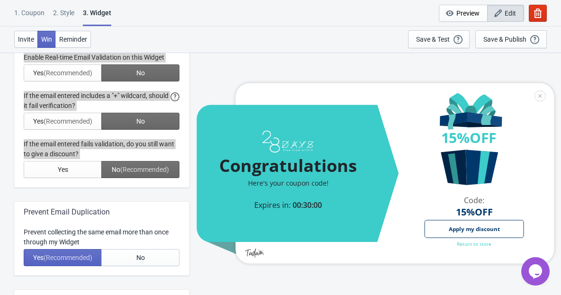
drag, startPoint x: 24, startPoint y: 73, endPoint x: 132, endPoint y: 179, distance: 151.5
click at [132, 179] on div "Optional Recommended Real-time Email Validation Email validation Tokens left In…" at bounding box center [101, 70] width 175 height 236
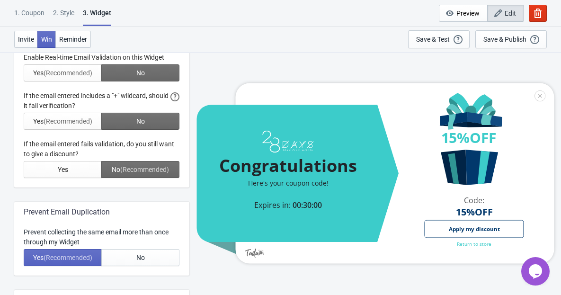
click at [102, 244] on div "Prevent collecting the same email more than once through my Widget" at bounding box center [102, 237] width 156 height 20
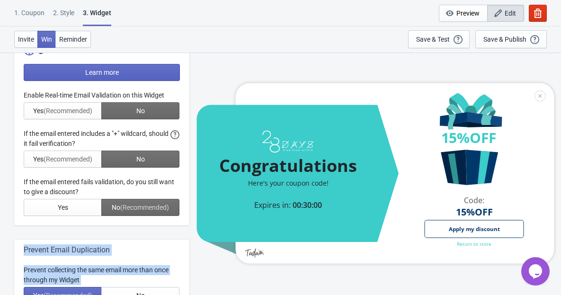
scroll to position [39, 0]
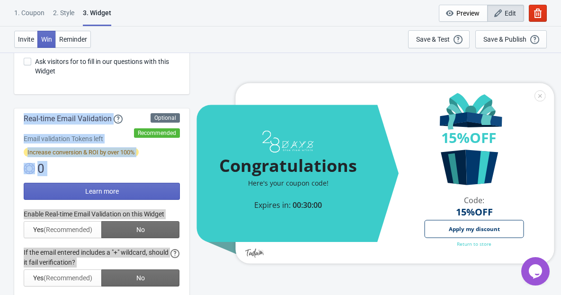
drag, startPoint x: 102, startPoint y: 244, endPoint x: 26, endPoint y: 118, distance: 147.0
copy div "Real-time Email Validation Email validation Tokens left Increase conversion & R…"
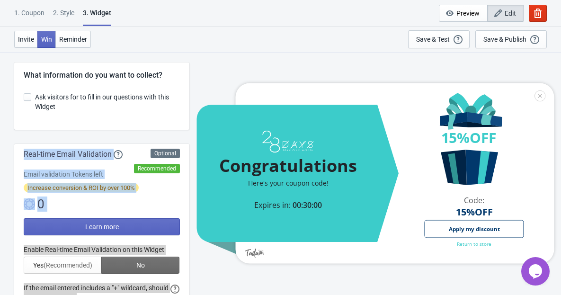
scroll to position [0, 0]
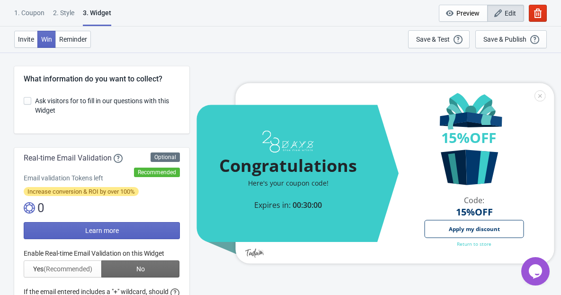
click at [216, 68] on div "Congratulations Here's your coupon code! Expires in: 00:30:00 15%OFF 15%OFF 15%…" at bounding box center [375, 173] width 362 height 242
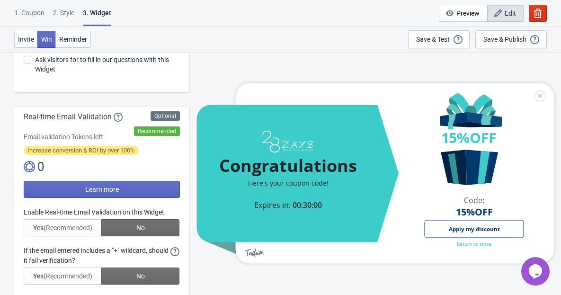
scroll to position [87, 0]
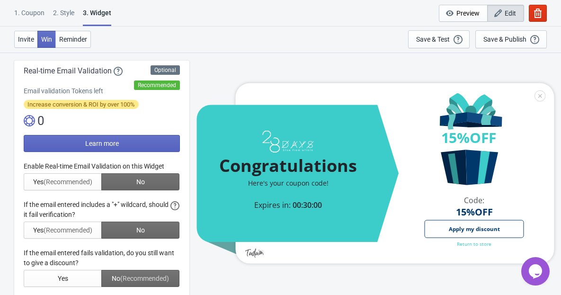
click at [83, 182] on div at bounding box center [102, 223] width 156 height 125
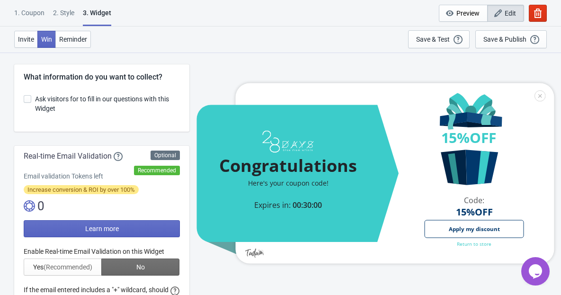
scroll to position [0, 0]
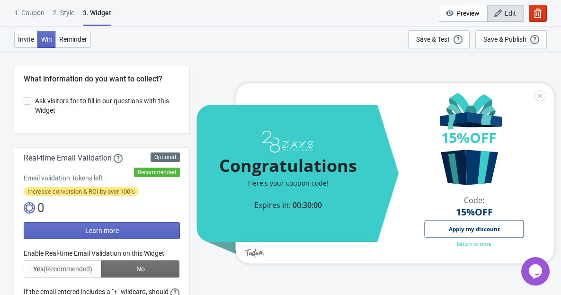
click at [29, 98] on span at bounding box center [28, 101] width 8 height 8
click at [24, 98] on input "Ask visitors for to fill in our questions with this Widget" at bounding box center [24, 105] width 0 height 17
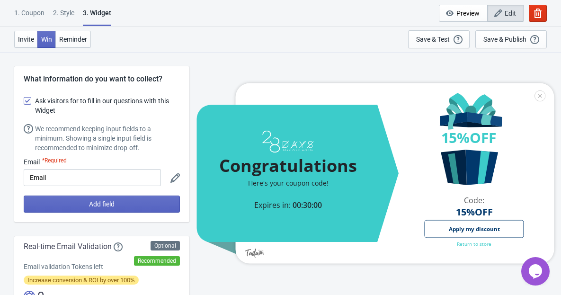
click at [28, 100] on span at bounding box center [28, 101] width 8 height 8
click at [24, 100] on input "Ask visitors for to fill in our questions with this Widget" at bounding box center [24, 105] width 0 height 17
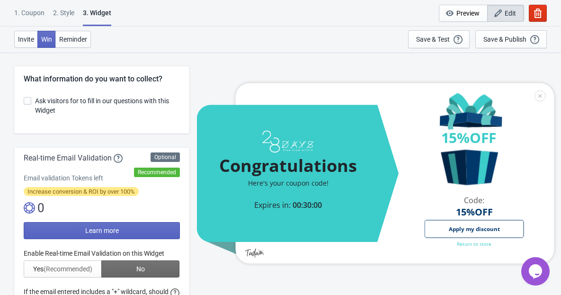
click at [28, 100] on span at bounding box center [28, 101] width 8 height 8
click at [24, 100] on input "Ask visitors for to fill in our questions with this Widget" at bounding box center [24, 105] width 0 height 17
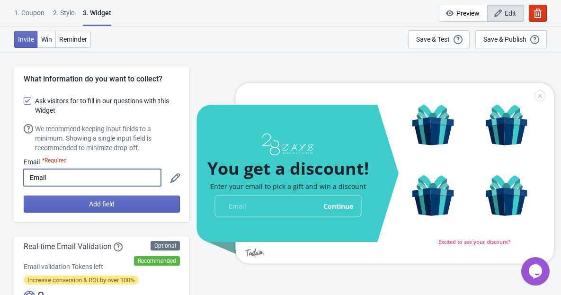
click at [52, 170] on input "Email" at bounding box center [92, 177] width 137 height 17
click at [28, 100] on span at bounding box center [28, 101] width 8 height 8
click at [24, 100] on input "Ask visitors for to fill in our questions with this Widget" at bounding box center [24, 105] width 0 height 17
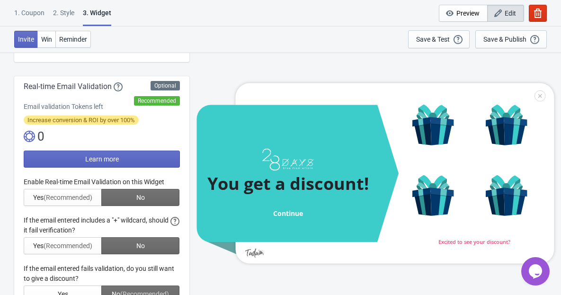
scroll to position [93, 0]
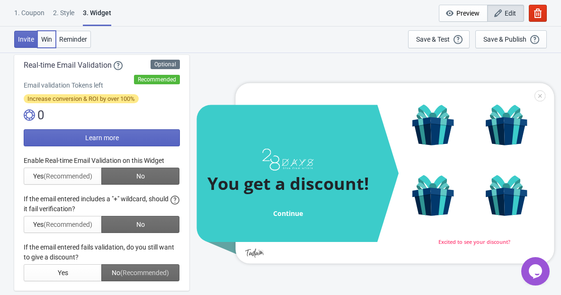
click at [47, 36] on span "Win" at bounding box center [46, 39] width 11 height 8
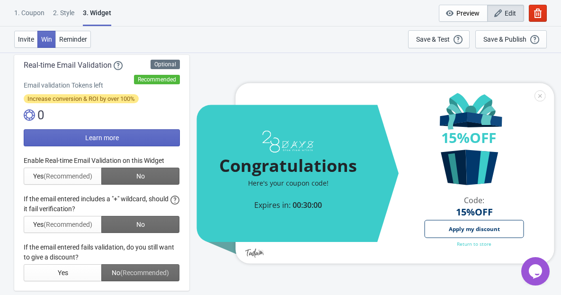
scroll to position [0, 0]
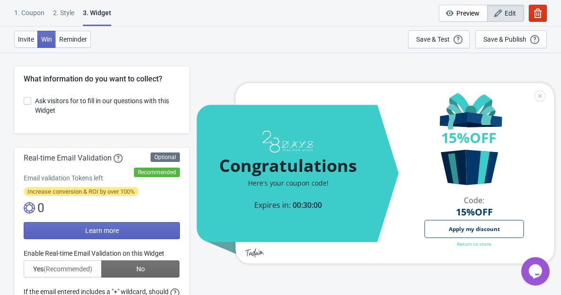
click at [30, 97] on span at bounding box center [28, 101] width 8 height 8
click at [24, 97] on input "Ask visitors for to fill in our questions with this Widget" at bounding box center [24, 105] width 0 height 17
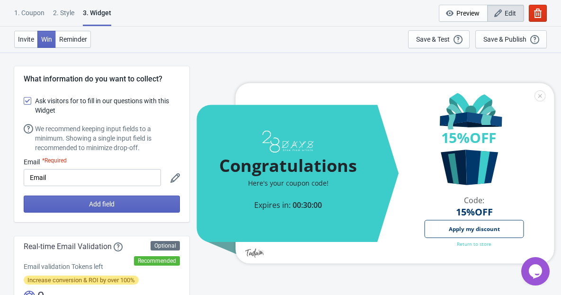
click at [100, 149] on div "We recommend keeping input fields to a minimum. Showing a single input field is…" at bounding box center [107, 138] width 145 height 28
click at [97, 175] on input "Email" at bounding box center [92, 177] width 137 height 17
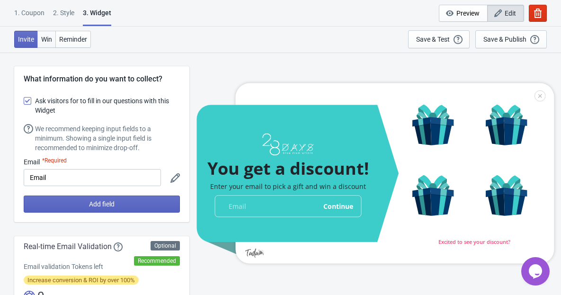
click at [52, 36] on span "Win" at bounding box center [46, 39] width 11 height 8
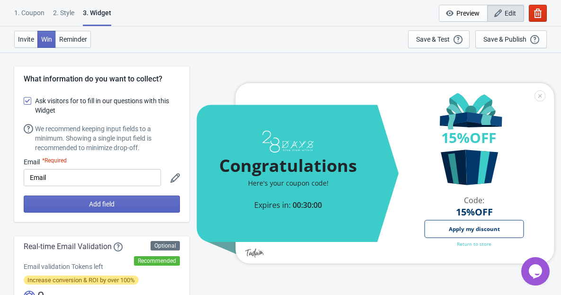
click at [30, 99] on span at bounding box center [28, 101] width 8 height 8
click at [24, 99] on input "Ask visitors for to fill in our questions with this Widget" at bounding box center [24, 105] width 0 height 17
checkbox input "false"
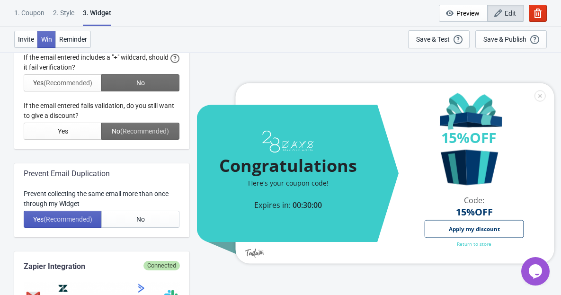
scroll to position [211, 0]
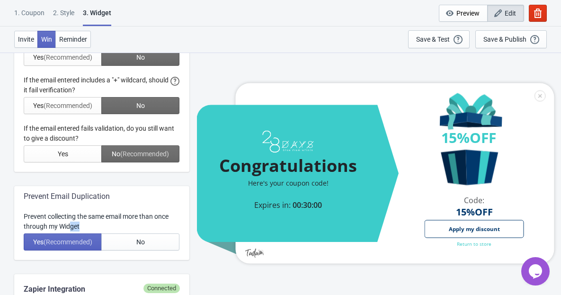
drag, startPoint x: 81, startPoint y: 226, endPoint x: 71, endPoint y: 224, distance: 10.0
click at [71, 224] on div "Prevent collecting the same email more than once through my Widget" at bounding box center [102, 221] width 156 height 20
click at [95, 217] on div "Prevent collecting the same email more than once through my Widget" at bounding box center [102, 221] width 156 height 20
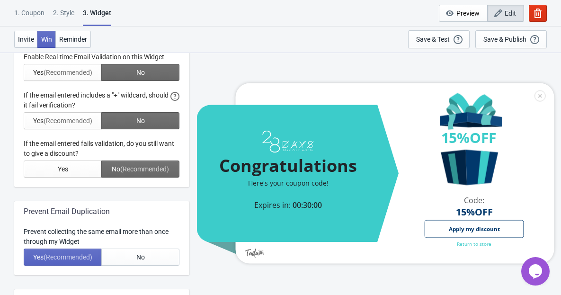
scroll to position [179, 0]
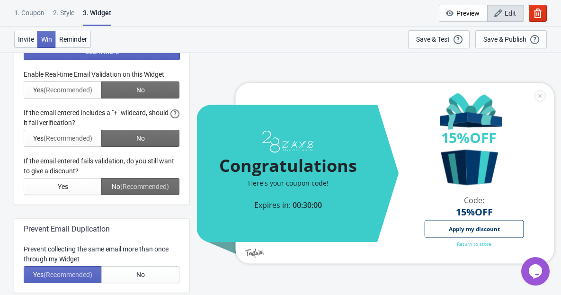
click at [119, 185] on div at bounding box center [102, 132] width 156 height 125
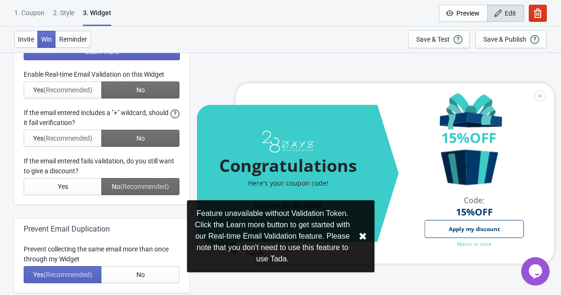
click at [362, 234] on button "✖︎" at bounding box center [362, 236] width 9 height 12
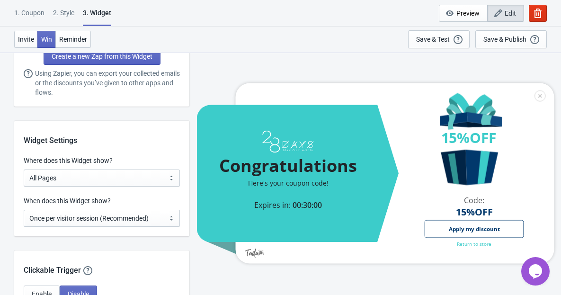
scroll to position [580, 0]
click at [159, 176] on select "All Pages All Product Pages All Blog Pages All Static Pages Specific Product(s)…" at bounding box center [102, 177] width 156 height 17
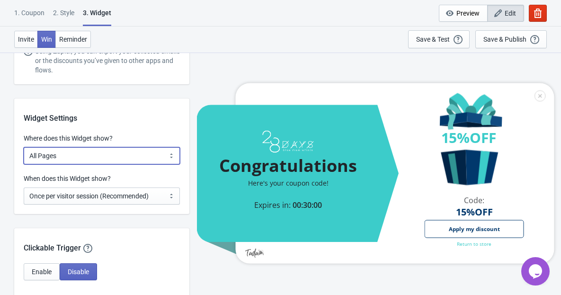
scroll to position [605, 0]
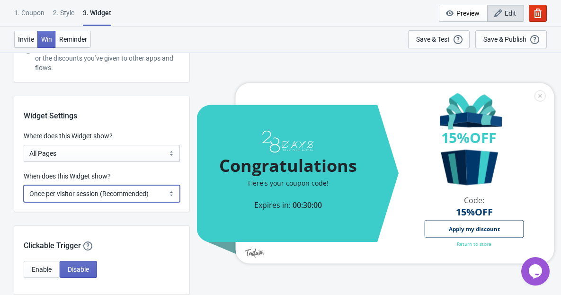
click at [164, 192] on select "Every new visit of page Once every period of time Once per visitor session (Rec…" at bounding box center [102, 193] width 156 height 17
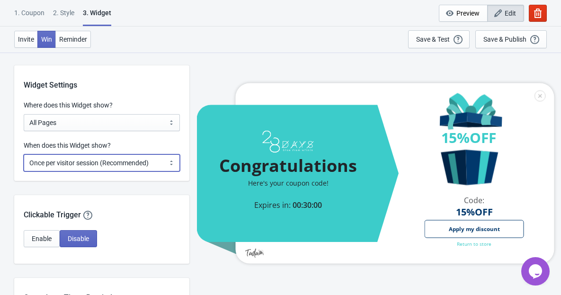
scroll to position [660, 0]
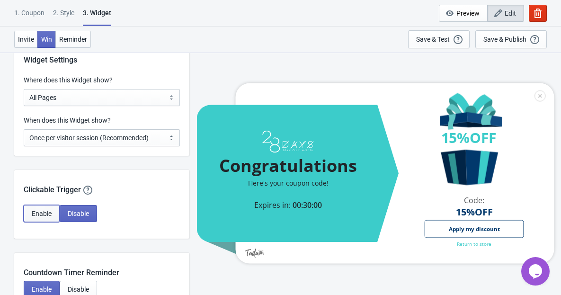
click at [49, 210] on span "Enable" at bounding box center [42, 214] width 20 height 8
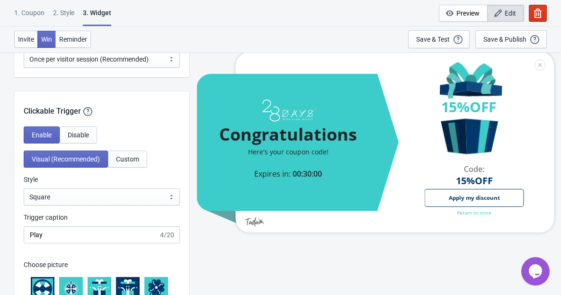
scroll to position [827, 0]
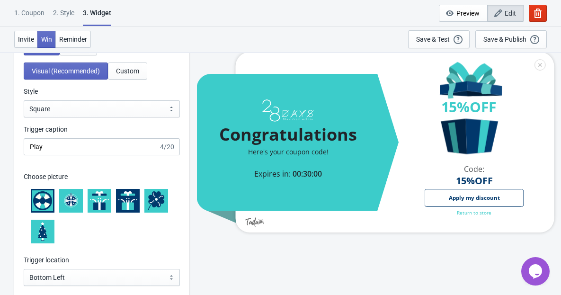
click at [72, 202] on icon at bounding box center [70, 200] width 11 height 11
click at [94, 199] on icon at bounding box center [99, 197] width 19 height 12
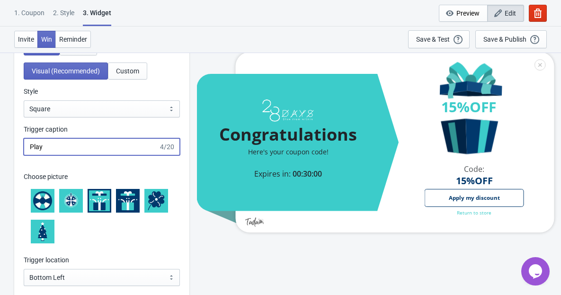
click at [114, 148] on input "Play" at bounding box center [91, 146] width 135 height 17
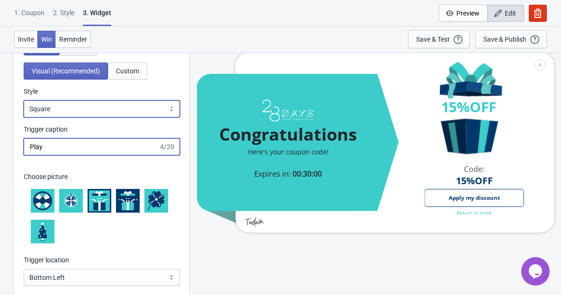
click at [143, 102] on select "Square Circle Tab" at bounding box center [102, 108] width 156 height 17
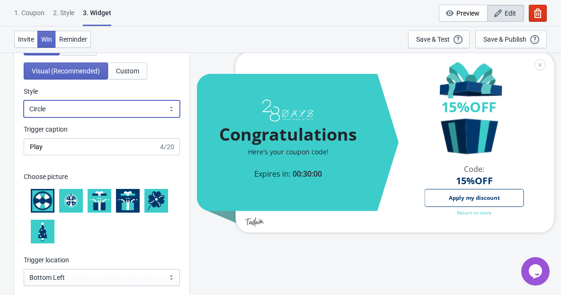
click at [141, 110] on select "Square Circle Tab" at bounding box center [102, 108] width 156 height 17
select select "tab"
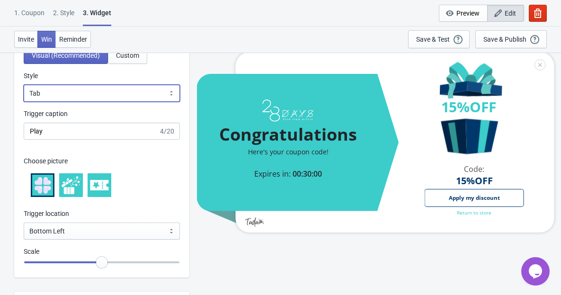
scroll to position [846, 0]
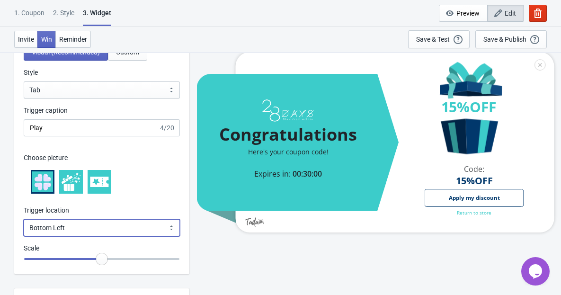
click at [142, 229] on select "Bottom Left Bottom Right Middle Left Middle Right Top Left Top Right" at bounding box center [102, 227] width 156 height 17
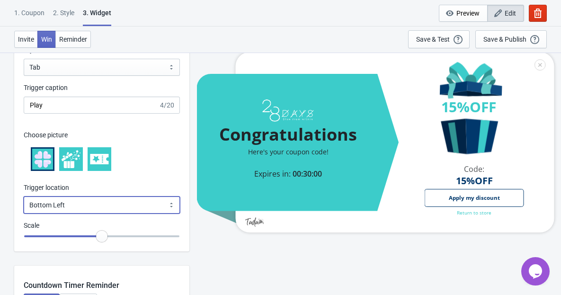
scroll to position [892, 0]
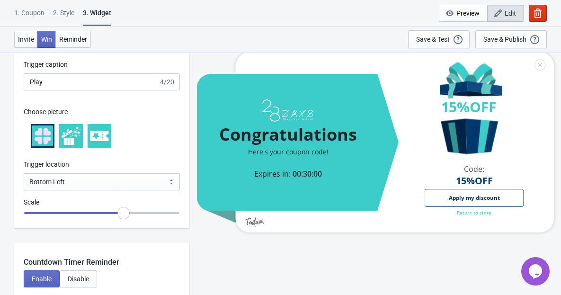
drag, startPoint x: 106, startPoint y: 208, endPoint x: 127, endPoint y: 209, distance: 20.9
click at [127, 209] on input "range" at bounding box center [102, 212] width 156 height 17
drag, startPoint x: 124, startPoint y: 214, endPoint x: 113, endPoint y: 213, distance: 11.4
type input "1.1"
click at [113, 213] on input "range" at bounding box center [102, 212] width 156 height 17
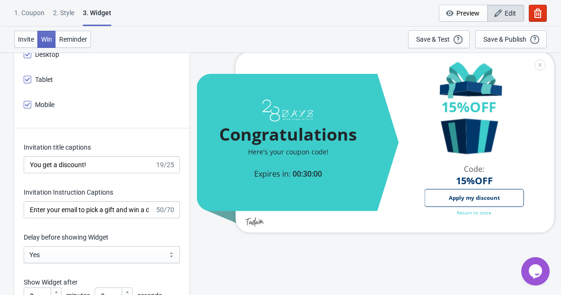
scroll to position [1377, 0]
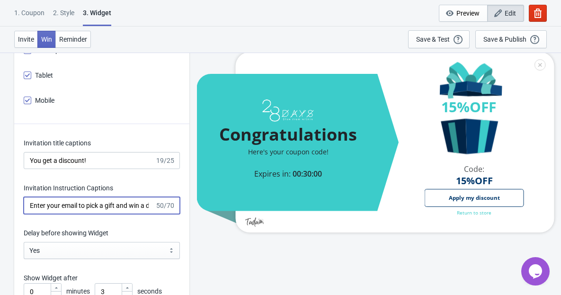
click at [117, 203] on input "Enter your email to pick a gift and win a discount" at bounding box center [89, 205] width 131 height 17
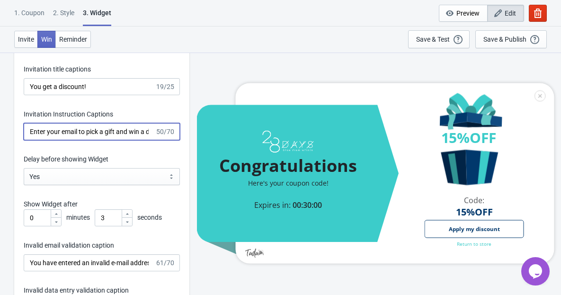
scroll to position [1456, 0]
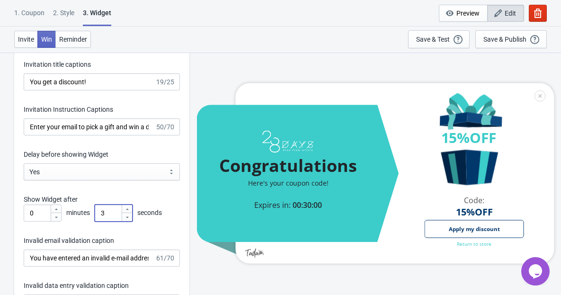
click at [127, 218] on icon at bounding box center [127, 217] width 6 height 6
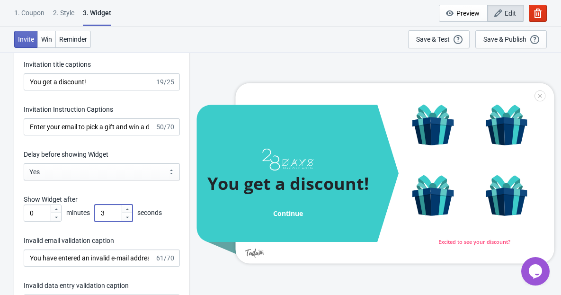
click at [127, 218] on icon at bounding box center [127, 217] width 6 height 6
click at [126, 209] on icon at bounding box center [127, 209] width 6 height 6
type input "4"
click at [446, 194] on div at bounding box center [374, 173] width 357 height 180
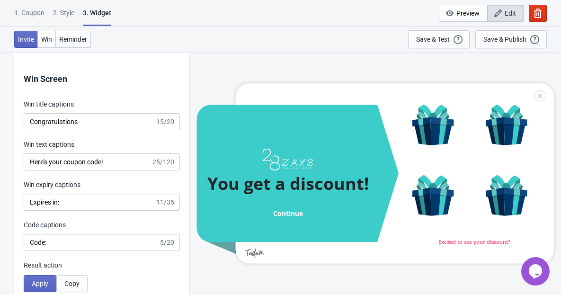
scroll to position [1961, 0]
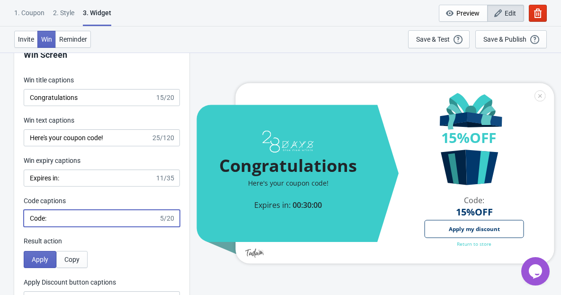
click at [70, 221] on input "Code:" at bounding box center [91, 218] width 135 height 17
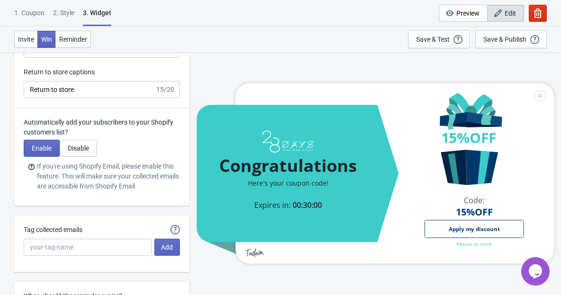
scroll to position [2330, 0]
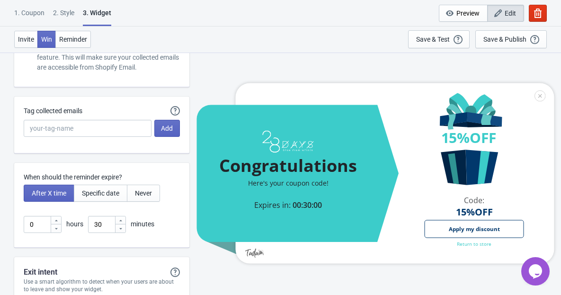
click at [55, 218] on icon at bounding box center [56, 221] width 6 height 6
type input "1"
drag, startPoint x: 105, startPoint y: 224, endPoint x: 73, endPoint y: 223, distance: 31.7
click at [73, 223] on div "1 hours 30 minutes" at bounding box center [102, 224] width 156 height 17
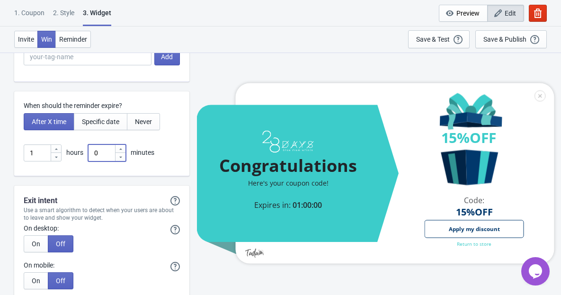
scroll to position [2429, 0]
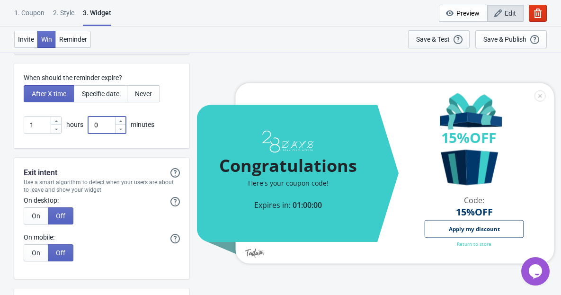
type input "0"
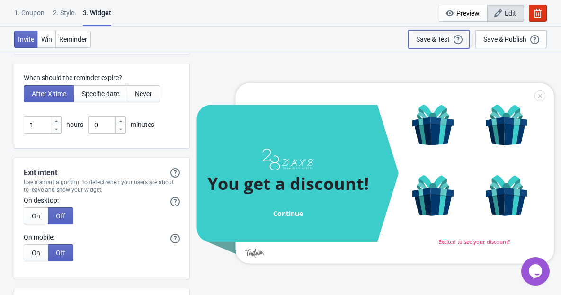
click at [430, 38] on div "Save & Test" at bounding box center [433, 39] width 34 height 8
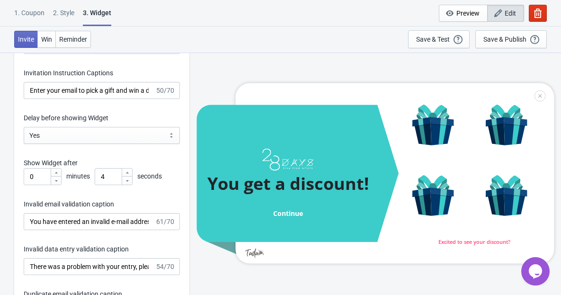
scroll to position [1465, 0]
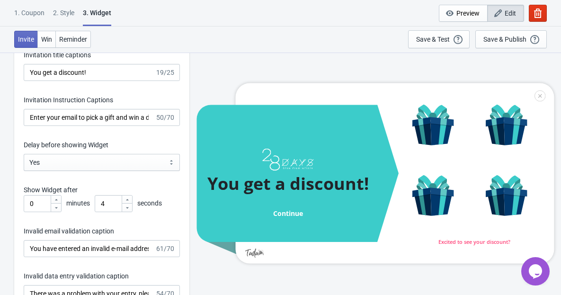
click at [128, 210] on div at bounding box center [127, 207] width 10 height 9
type input "3"
click at [128, 210] on div at bounding box center [127, 207] width 10 height 9
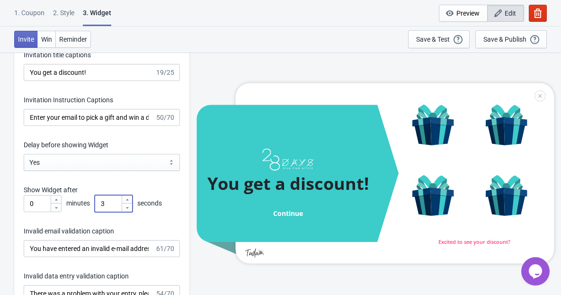
click at [127, 207] on icon at bounding box center [127, 207] width 3 height 1
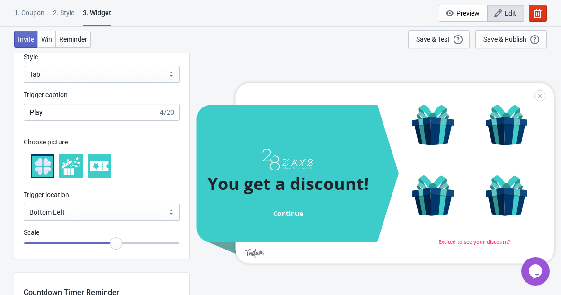
scroll to position [878, 0]
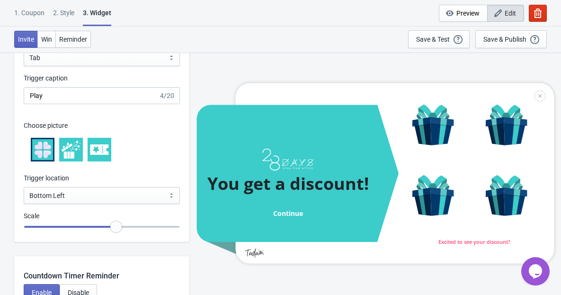
click at [73, 156] on icon at bounding box center [70, 149] width 19 height 18
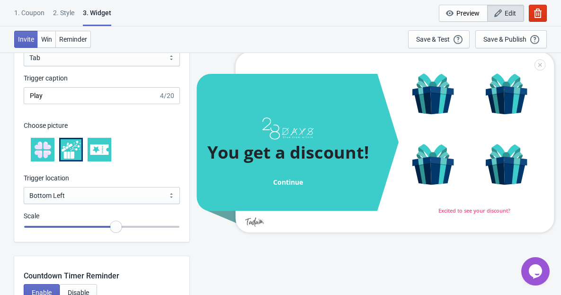
click at [102, 154] on icon at bounding box center [99, 149] width 18 height 10
click at [66, 157] on icon at bounding box center [70, 149] width 19 height 18
click at [43, 153] on icon at bounding box center [47, 154] width 8 height 8
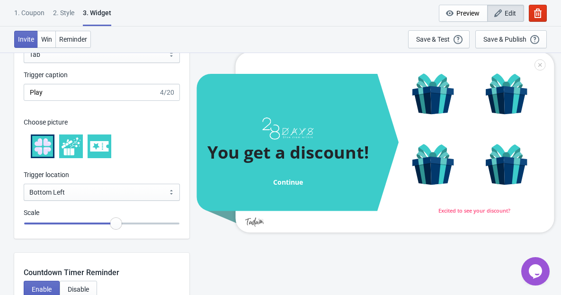
scroll to position [903, 0]
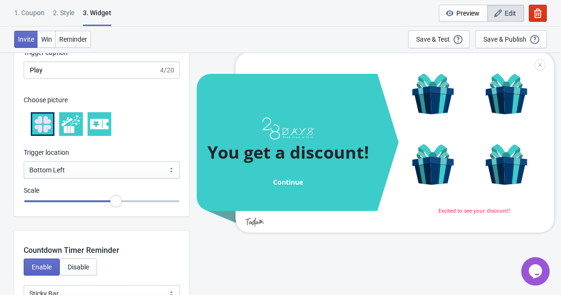
click at [69, 124] on icon at bounding box center [70, 123] width 19 height 19
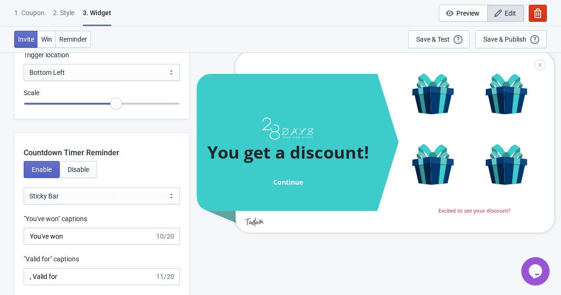
scroll to position [1025, 0]
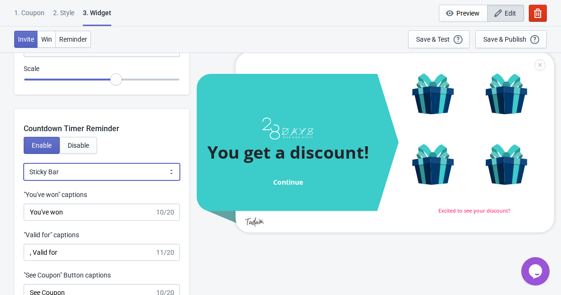
click at [136, 175] on select "Bubble Sticky Bar" at bounding box center [102, 171] width 156 height 17
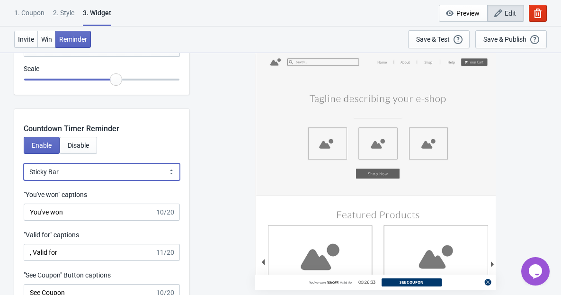
select select "0"
type input "left"
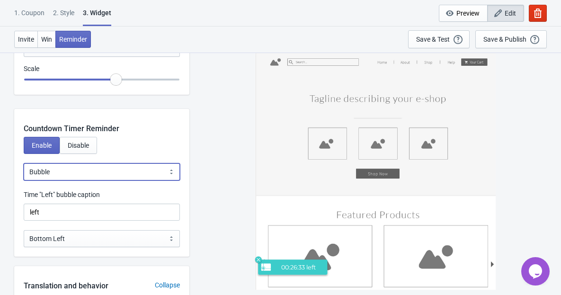
click at [134, 175] on select "Bubble Sticky Bar" at bounding box center [102, 171] width 156 height 17
select select "1"
type input ", Valid for"
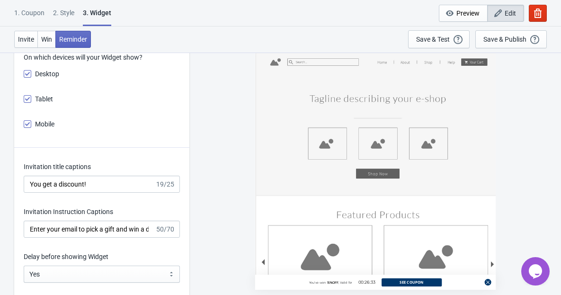
scroll to position [1356, 0]
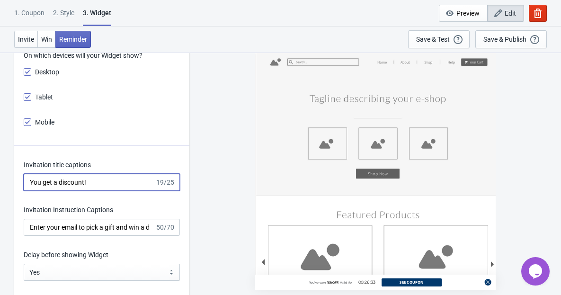
click at [115, 186] on input "You get a discount!" at bounding box center [89, 182] width 131 height 17
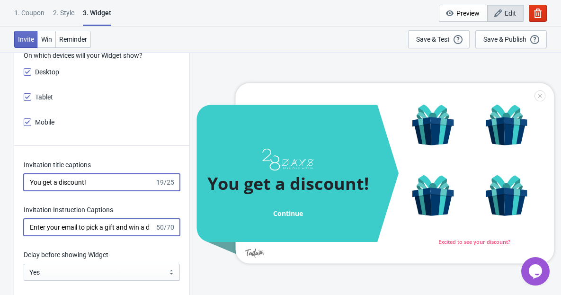
click at [122, 227] on input "Enter your email to pick a gift and win a discount" at bounding box center [89, 227] width 131 height 17
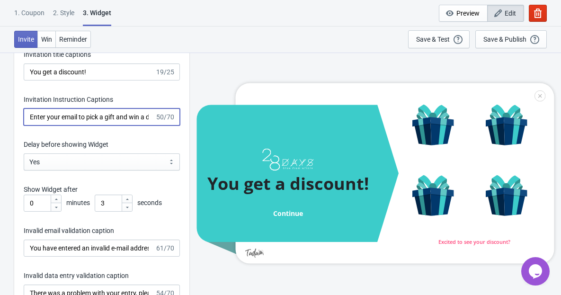
scroll to position [1486, 0]
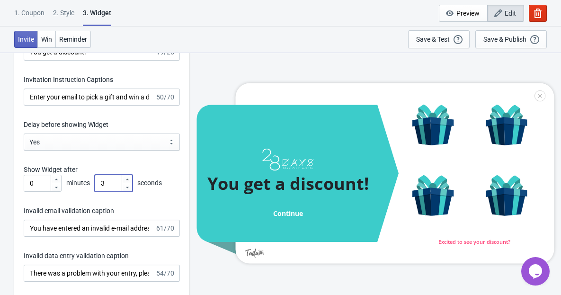
click at [128, 185] on icon at bounding box center [127, 187] width 6 height 6
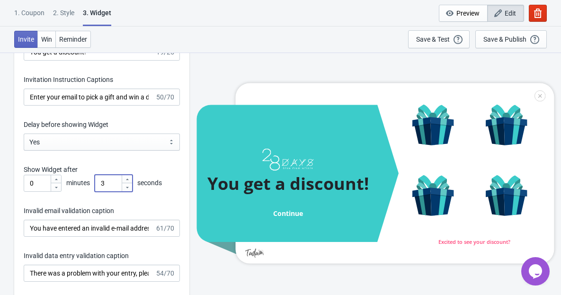
click at [128, 185] on icon at bounding box center [127, 187] width 6 height 6
drag, startPoint x: 114, startPoint y: 183, endPoint x: 83, endPoint y: 183, distance: 31.2
click at [83, 183] on div "0 minutes 3 seconds" at bounding box center [102, 183] width 156 height 17
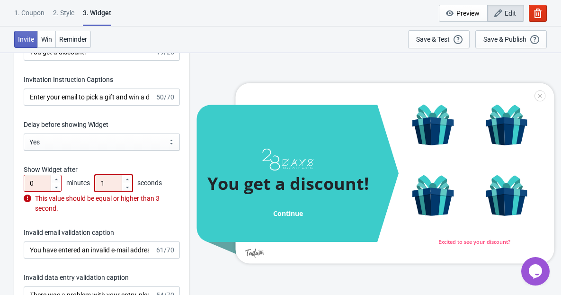
click at [137, 210] on div "This value should be equal or higher than 3 second." at bounding box center [102, 203] width 156 height 20
drag, startPoint x: 107, startPoint y: 184, endPoint x: 76, endPoint y: 173, distance: 33.5
click at [76, 173] on div "Show Widget after 0 minutes 1 seconds This value should be equal or higher than…" at bounding box center [102, 189] width 156 height 49
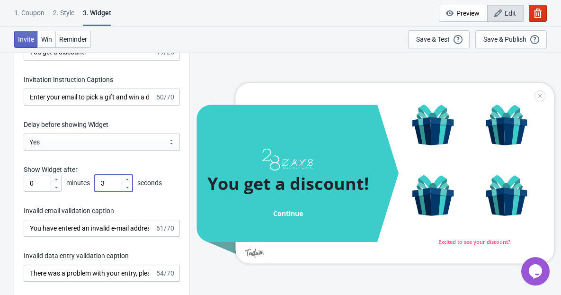
type input "3"
click at [121, 209] on div "Invalid email validation caption" at bounding box center [102, 212] width 156 height 12
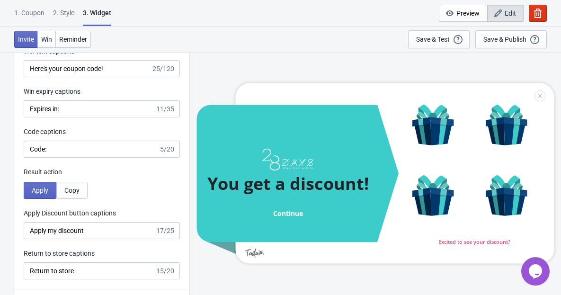
scroll to position [2121, 0]
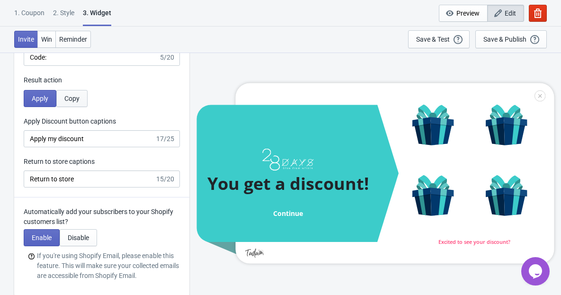
click at [70, 103] on button "Copy" at bounding box center [71, 98] width 31 height 17
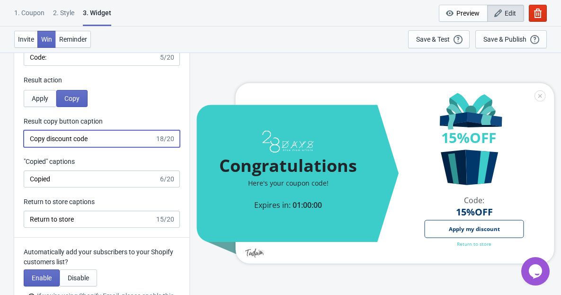
click at [93, 142] on input "Copy discount code" at bounding box center [89, 138] width 131 height 17
click at [43, 100] on span "Apply" at bounding box center [40, 99] width 17 height 8
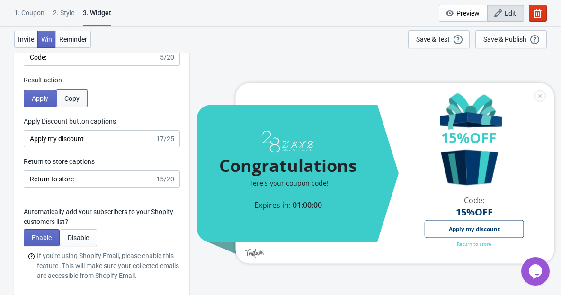
click at [71, 100] on span "Copy" at bounding box center [71, 99] width 15 height 8
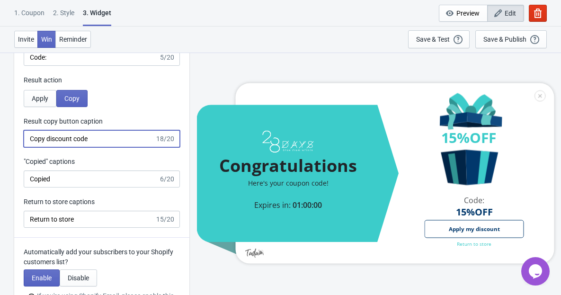
click at [100, 138] on input "Copy discount code" at bounding box center [89, 138] width 131 height 17
click at [443, 40] on div "Save & Test" at bounding box center [433, 39] width 34 height 8
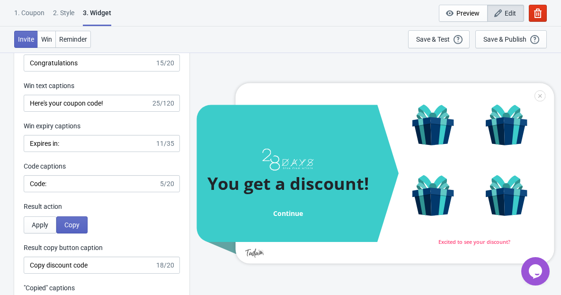
scroll to position [1994, 0]
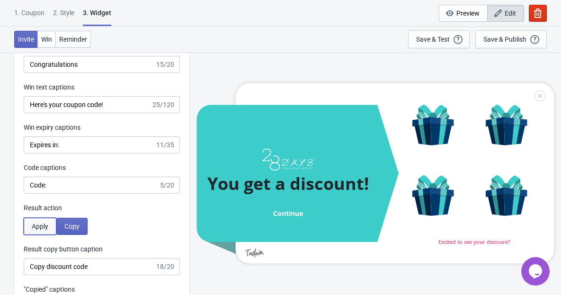
click at [42, 223] on span "Apply" at bounding box center [40, 226] width 17 height 8
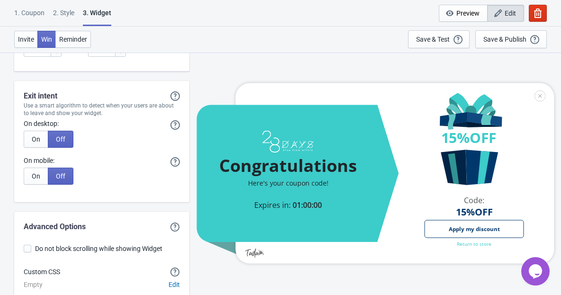
scroll to position [2556, 0]
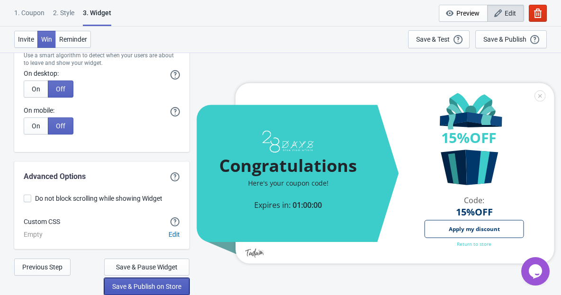
click at [175, 285] on span "Save & Publish on Store" at bounding box center [146, 286] width 69 height 8
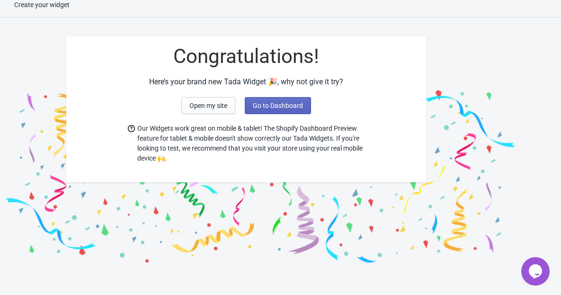
scroll to position [9, 0]
click at [190, 105] on span "Open my site" at bounding box center [208, 106] width 38 height 8
click at [277, 105] on span "Go to Dashboard" at bounding box center [278, 106] width 50 height 8
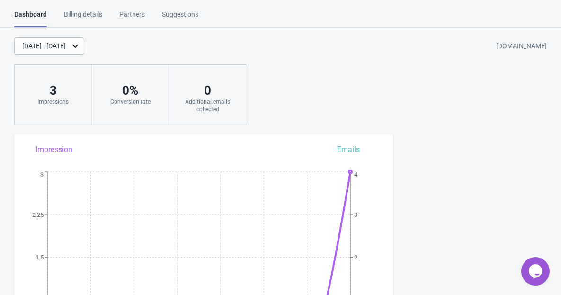
click at [169, 18] on div "Suggestions" at bounding box center [180, 17] width 36 height 17
click at [96, 15] on div "Billing details" at bounding box center [83, 17] width 38 height 17
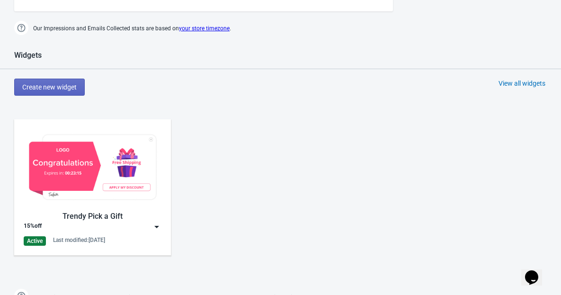
scroll to position [393, 0]
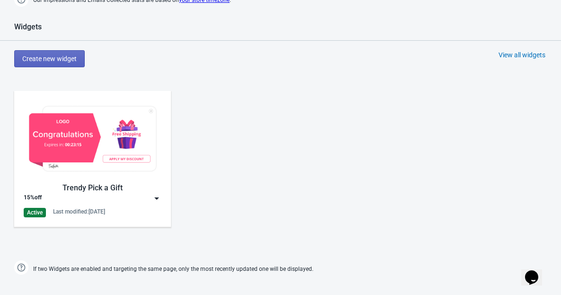
click at [115, 192] on div "Trendy Pick a Gift" at bounding box center [93, 187] width 138 height 11
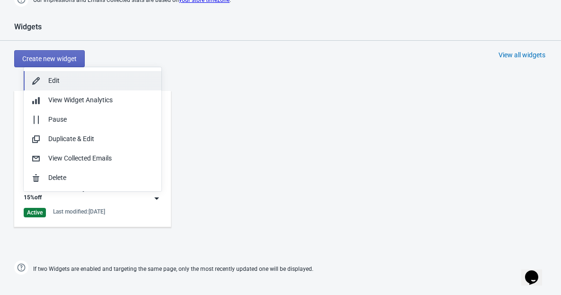
click at [88, 80] on div "Edit" at bounding box center [100, 81] width 105 height 10
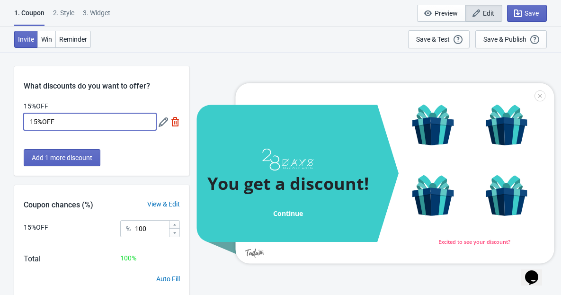
click at [33, 122] on input "15%OFF" at bounding box center [90, 121] width 132 height 17
type input "10%OFF"
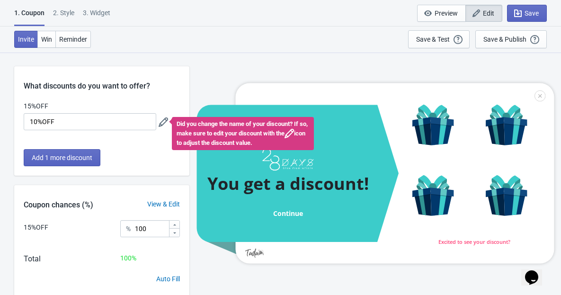
click at [162, 158] on div "Add 1 more discount" at bounding box center [101, 162] width 175 height 26
click at [161, 158] on div "Add 1 more discount" at bounding box center [101, 162] width 175 height 26
click at [160, 153] on div "Add 1 more discount" at bounding box center [101, 162] width 175 height 26
click at [148, 160] on div "Add 1 more discount" at bounding box center [101, 162] width 175 height 26
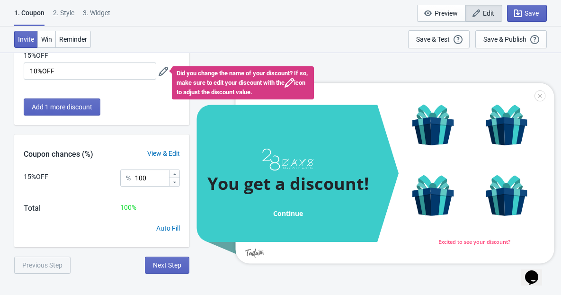
scroll to position [52, 0]
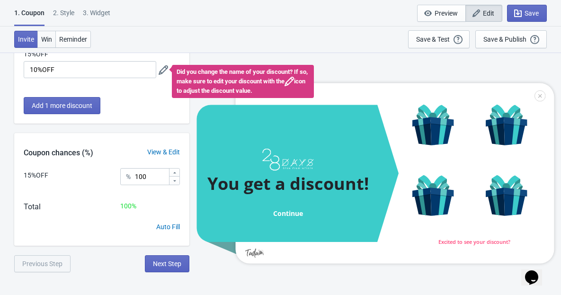
click at [51, 38] on span "Win" at bounding box center [46, 39] width 11 height 8
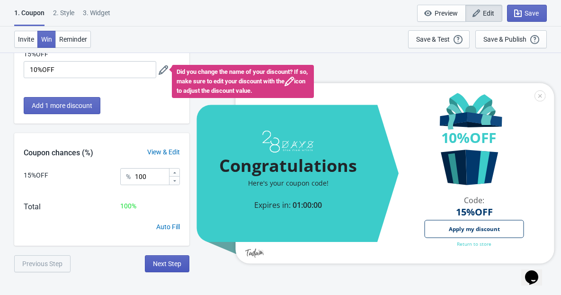
click at [165, 261] on span "Next Step" at bounding box center [167, 264] width 28 height 8
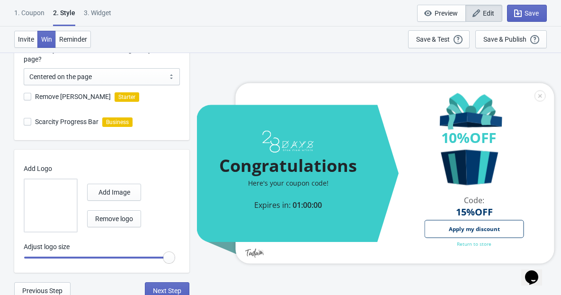
scroll to position [277, 0]
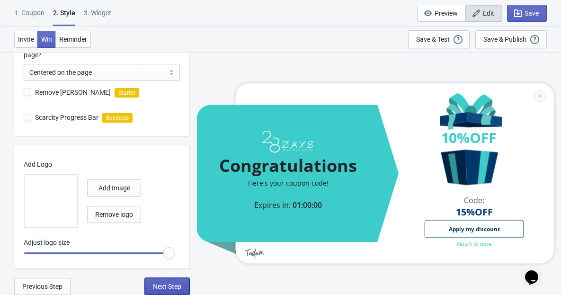
click at [163, 282] on span "Next Step" at bounding box center [167, 286] width 28 height 8
select select "once"
select select "tab"
select select "1"
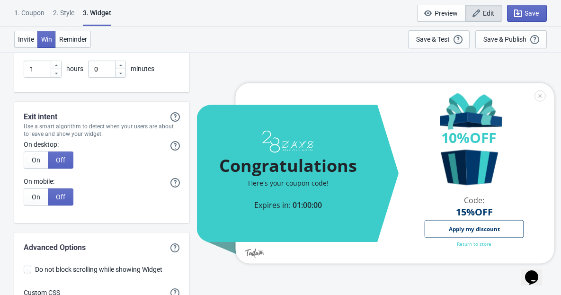
scroll to position [2556, 0]
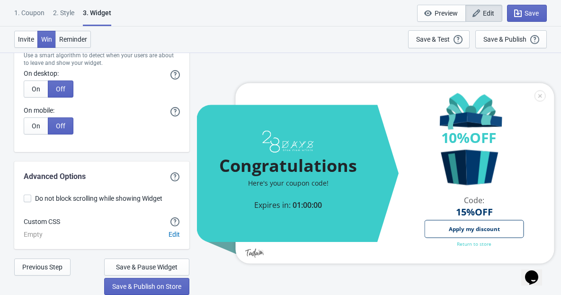
click at [70, 43] on span "Reminder" at bounding box center [73, 39] width 28 height 8
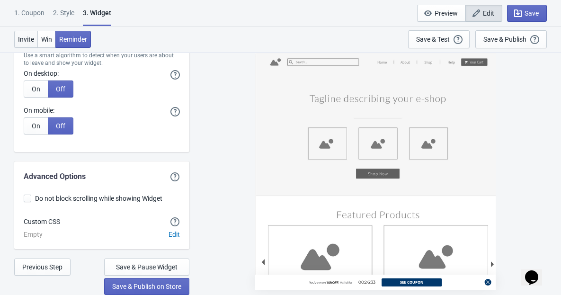
click at [22, 41] on span "Invite" at bounding box center [26, 39] width 16 height 8
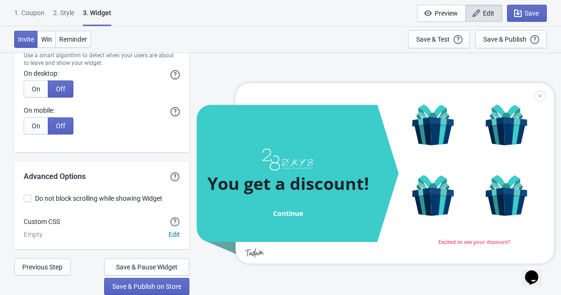
click at [20, 12] on div "1. Coupon" at bounding box center [29, 16] width 30 height 17
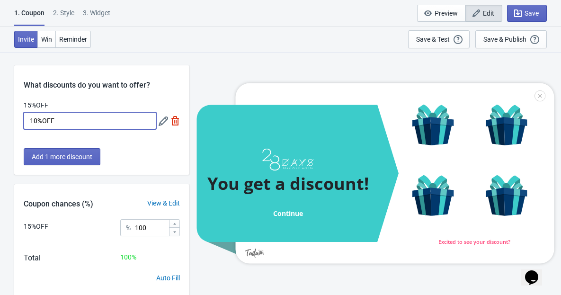
click at [86, 123] on input "10%OFF" at bounding box center [90, 120] width 132 height 17
click at [50, 105] on div "15%OFF" at bounding box center [90, 105] width 132 height 12
click at [59, 119] on input "10%OFF" at bounding box center [90, 119] width 132 height 17
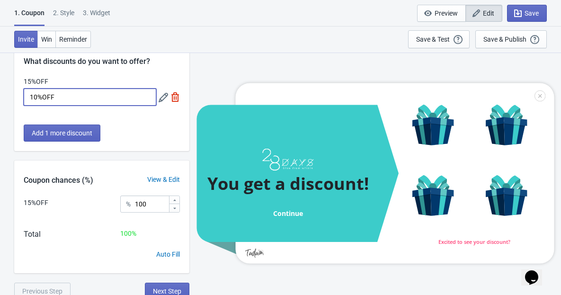
scroll to position [26, 0]
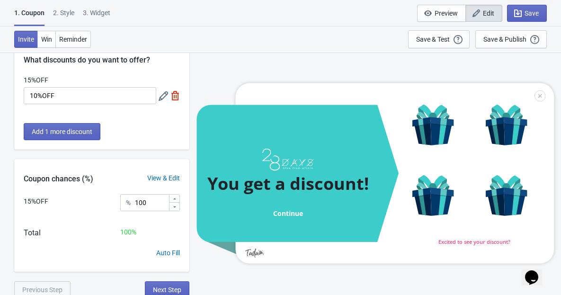
click at [157, 178] on div "View & Edit" at bounding box center [164, 178] width 52 height 10
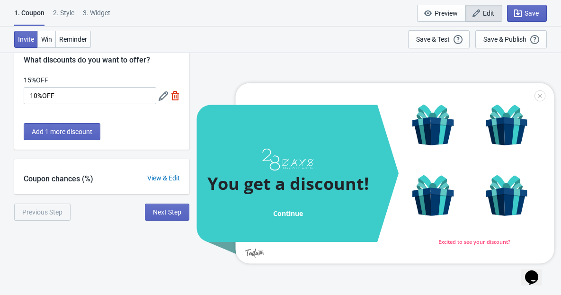
click at [157, 178] on div "View & Edit" at bounding box center [164, 178] width 52 height 10
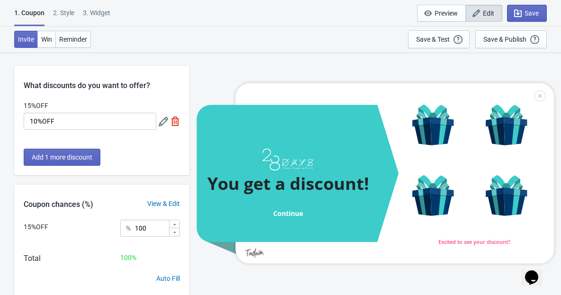
scroll to position [0, 0]
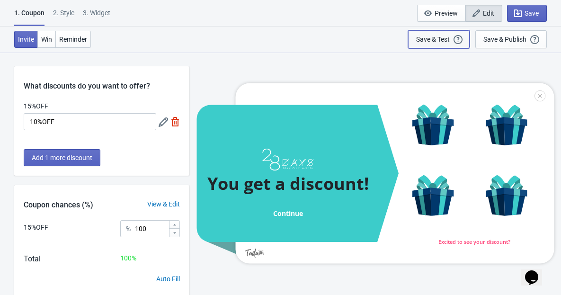
click at [433, 41] on div "Save & Test" at bounding box center [433, 39] width 34 height 8
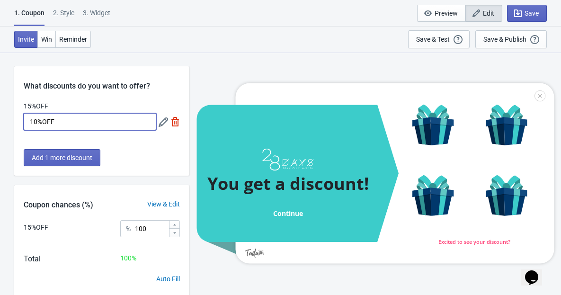
click at [79, 121] on input "10%OFF" at bounding box center [90, 121] width 132 height 17
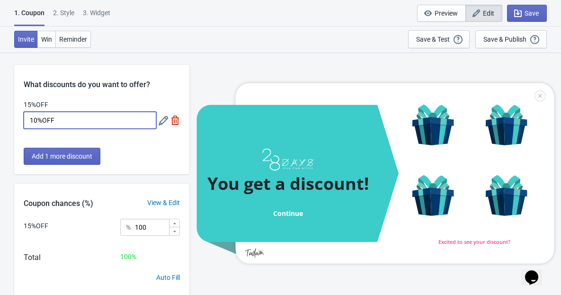
scroll to position [2, 0]
click at [90, 155] on span "Add 1 more discount" at bounding box center [62, 156] width 61 height 8
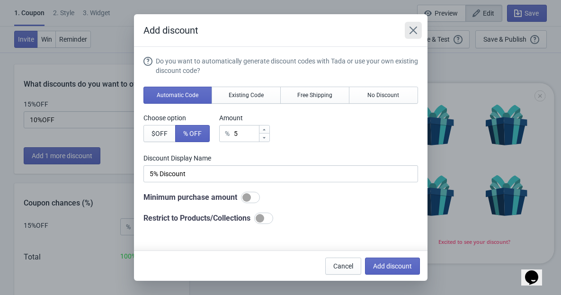
click at [409, 27] on icon "Close" at bounding box center [413, 30] width 8 height 8
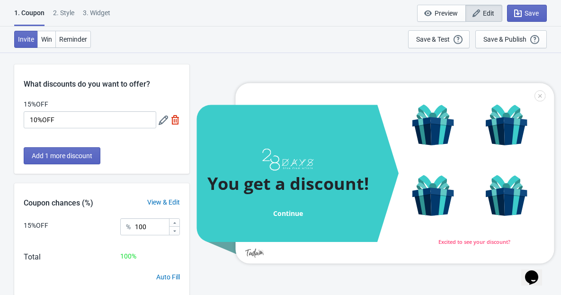
click at [162, 117] on icon at bounding box center [162, 119] width 9 height 9
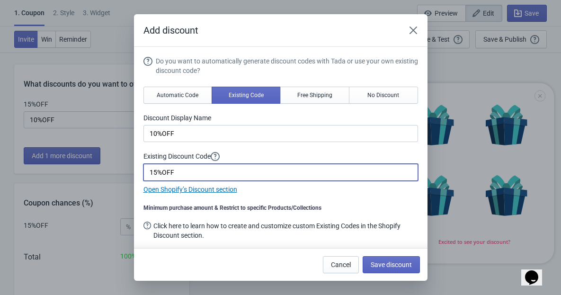
click at [153, 172] on input "15%OFF" at bounding box center [280, 172] width 274 height 17
type input "10%OFF"
click at [217, 189] on link "Open Shopify’s Discount section" at bounding box center [190, 189] width 94 height 8
click at [215, 166] on input "10%OFF" at bounding box center [280, 172] width 274 height 17
click at [208, 172] on input "10%OFF" at bounding box center [280, 172] width 274 height 17
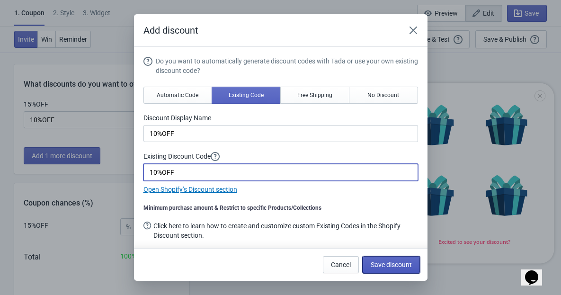
click at [392, 265] on span "Save discount" at bounding box center [390, 265] width 41 height 8
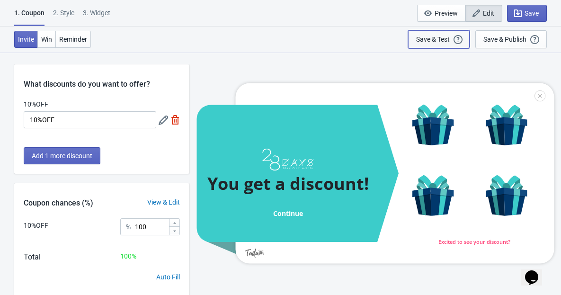
click at [454, 39] on div "Save & Test Open a Widget Preview of your site so that you can try it out. It w…" at bounding box center [438, 39] width 45 height 10
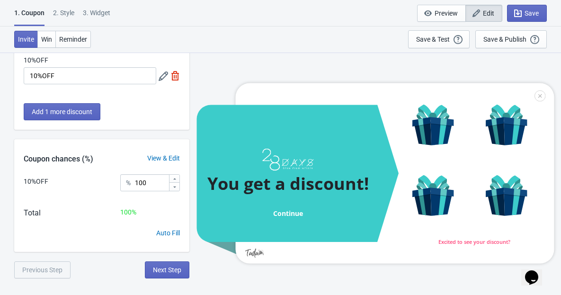
scroll to position [52, 0]
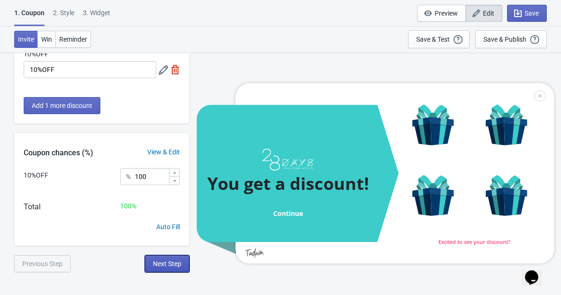
click at [156, 264] on span "Next Step" at bounding box center [167, 264] width 28 height 8
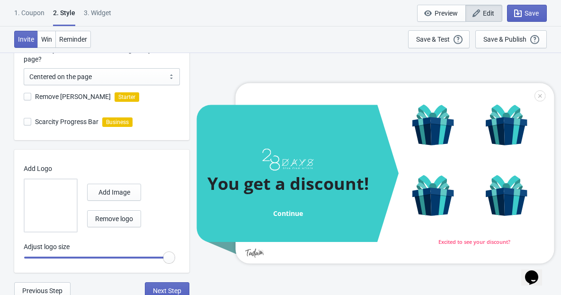
scroll to position [277, 0]
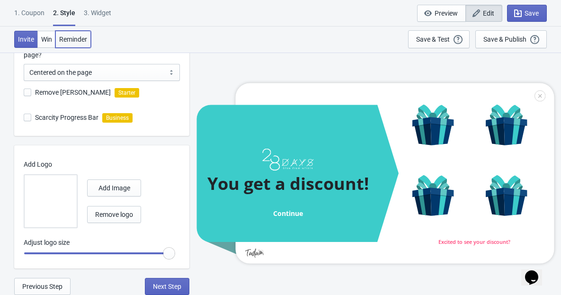
click at [73, 37] on span "Reminder" at bounding box center [73, 39] width 28 height 8
radio input "true"
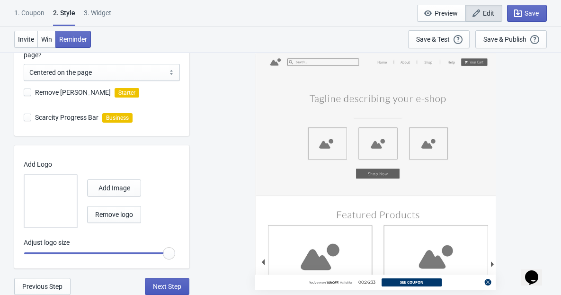
click at [174, 282] on span "Next Step" at bounding box center [167, 286] width 28 height 8
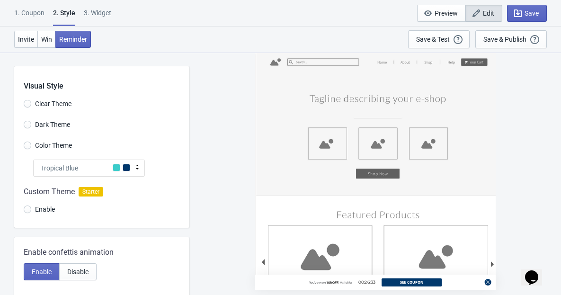
select select "once"
select select "tab"
select select "1"
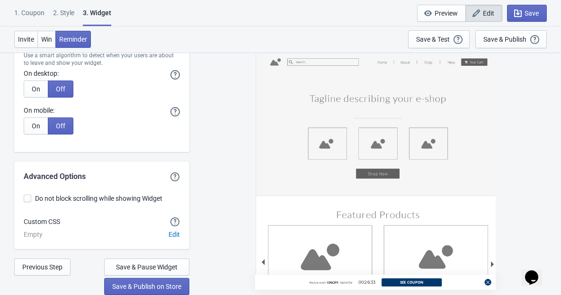
scroll to position [2556, 0]
click at [153, 283] on span "Save & Publish on Store" at bounding box center [146, 286] width 69 height 8
